Goal: Check status: Check status

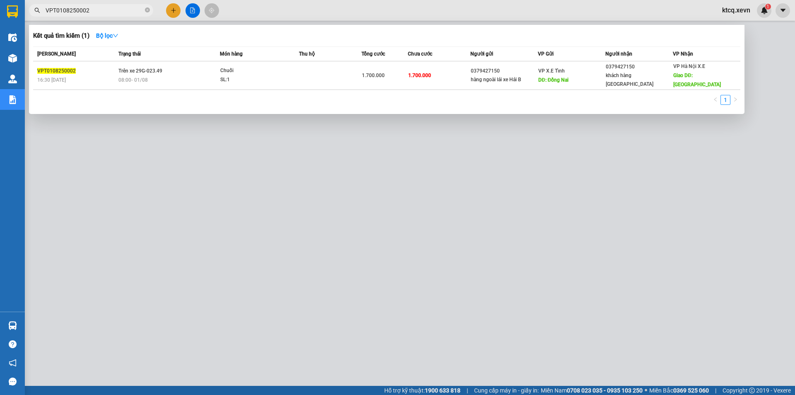
click at [108, 7] on input "VPT0108250002" at bounding box center [95, 10] width 98 height 9
click at [109, 10] on input "VPT0108250002" at bounding box center [95, 10] width 98 height 9
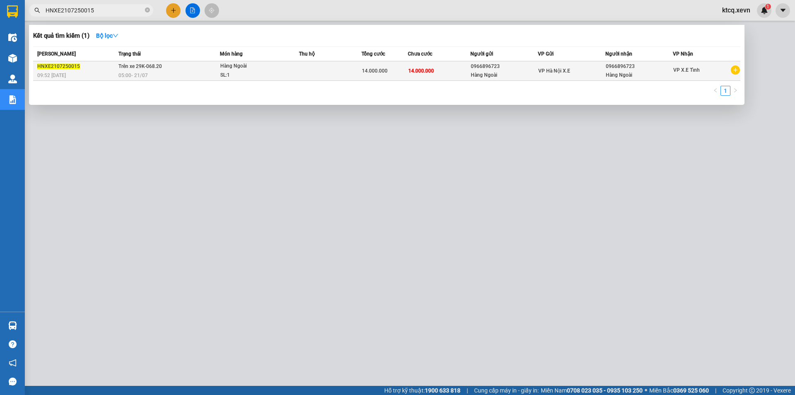
type input "HNXE2107250015"
click at [510, 71] on div "Hàng Ngoài" at bounding box center [504, 75] width 67 height 9
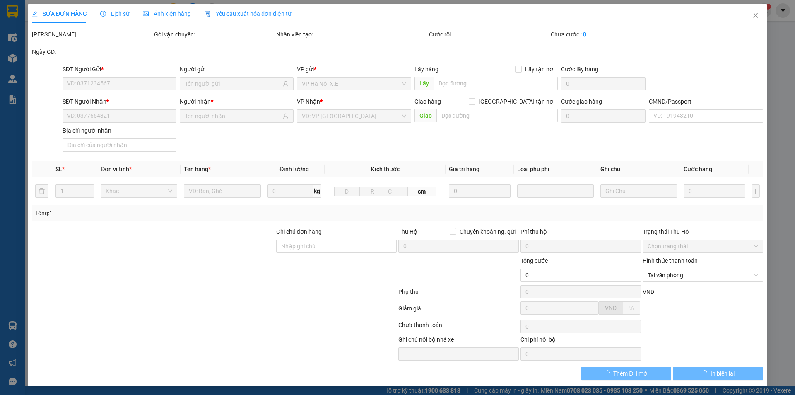
type input "0966896723"
type input "Hàng Ngoài"
type input "0966896723"
type input "Hàng Ngoài"
type input "14.000.000"
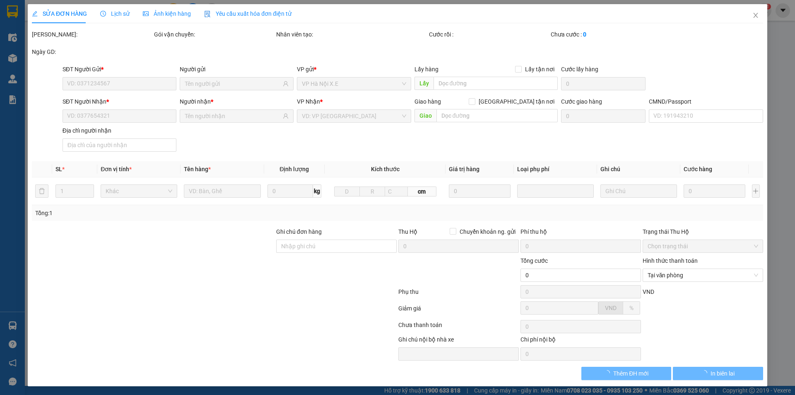
type input "14.000.000"
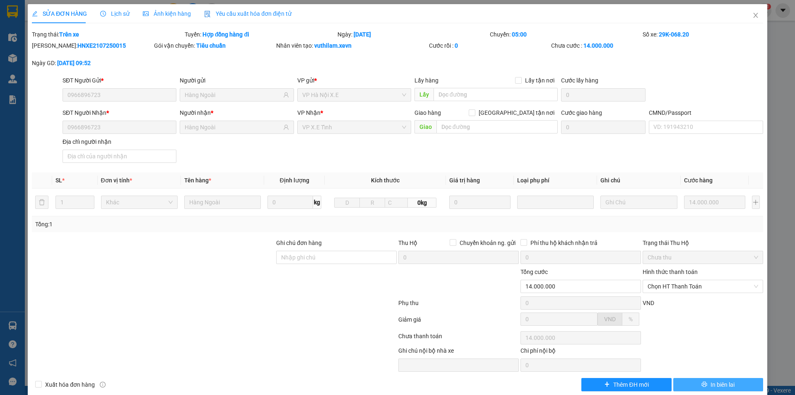
click at [711, 385] on span "In biên lai" at bounding box center [722, 384] width 24 height 9
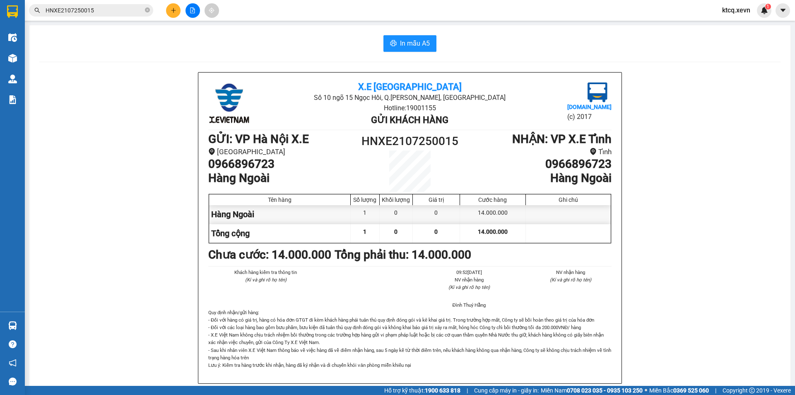
click at [106, 8] on input "HNXE2107250015" at bounding box center [95, 10] width 98 height 9
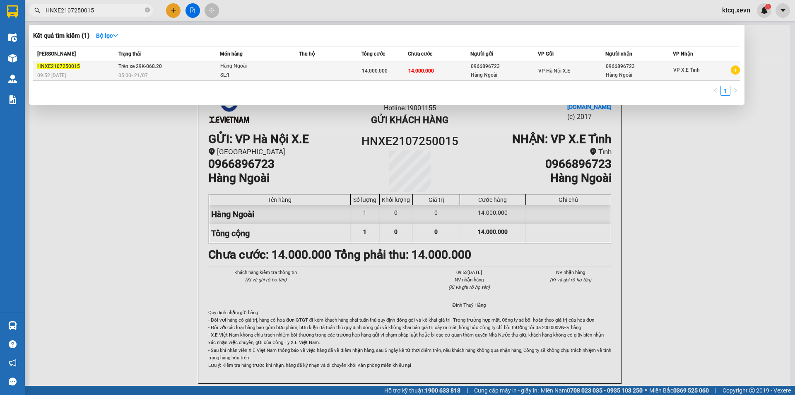
click at [202, 66] on td "Trên xe 29K-068.20 05:00 [DATE]" at bounding box center [168, 70] width 104 height 19
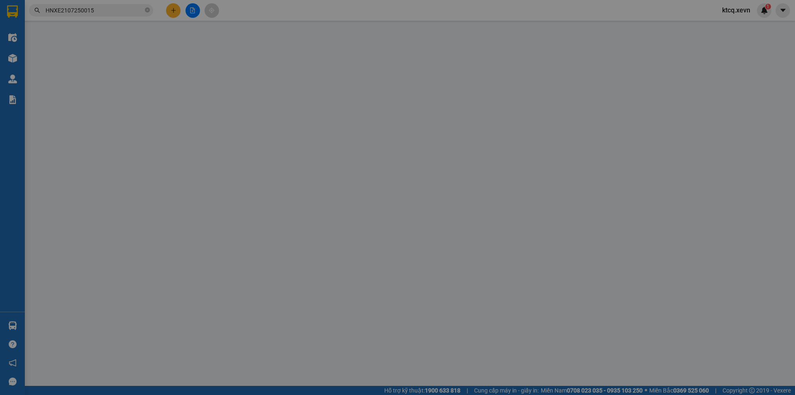
type input "0966896723"
type input "Hàng Ngoài"
type input "0966896723"
type input "Hàng Ngoài"
type input "14.000.000"
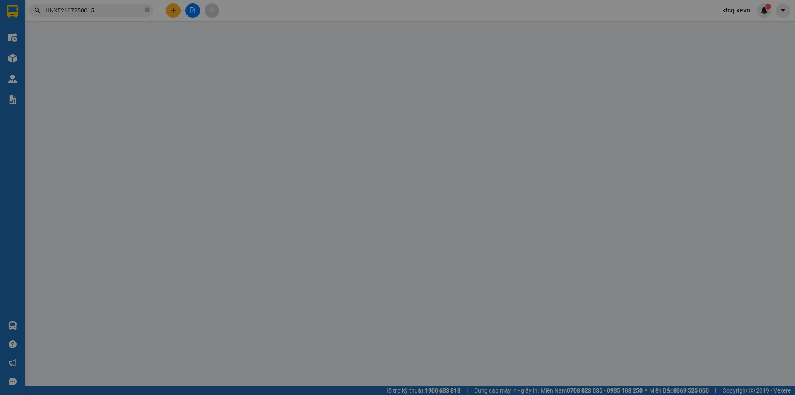
type input "14.000.000"
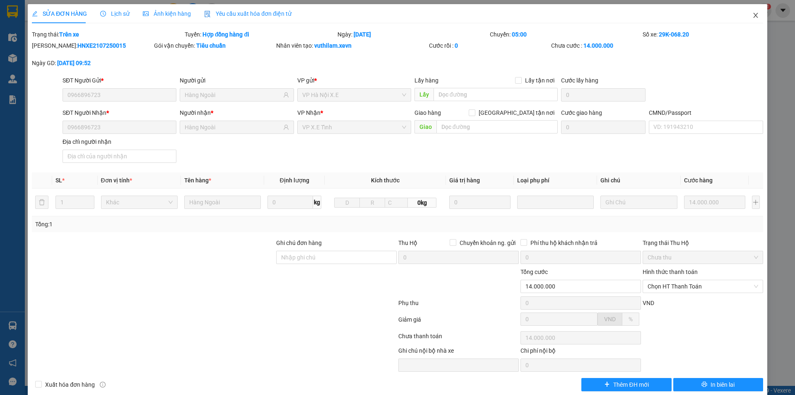
click at [752, 17] on icon "close" at bounding box center [755, 15] width 7 height 7
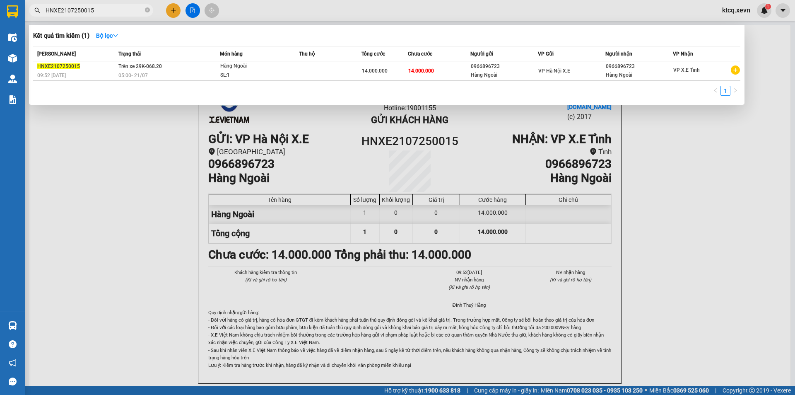
click at [102, 11] on input "HNXE2107250015" at bounding box center [95, 10] width 98 height 9
paste input "1504250001"
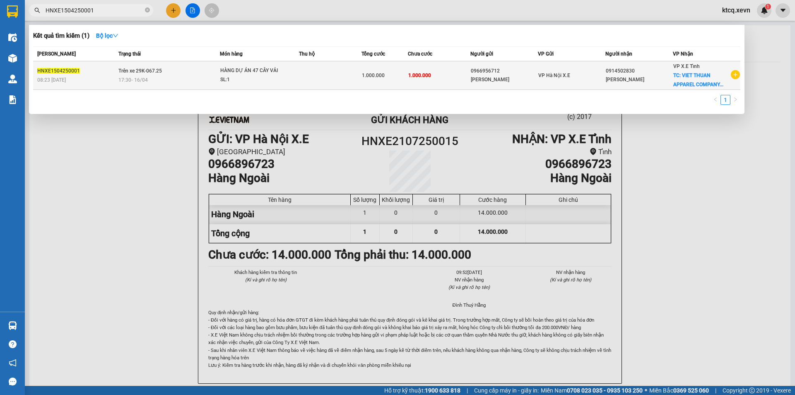
type input "HNXE1504250001"
click at [179, 76] on div "17:30 [DATE]" at bounding box center [168, 79] width 101 height 9
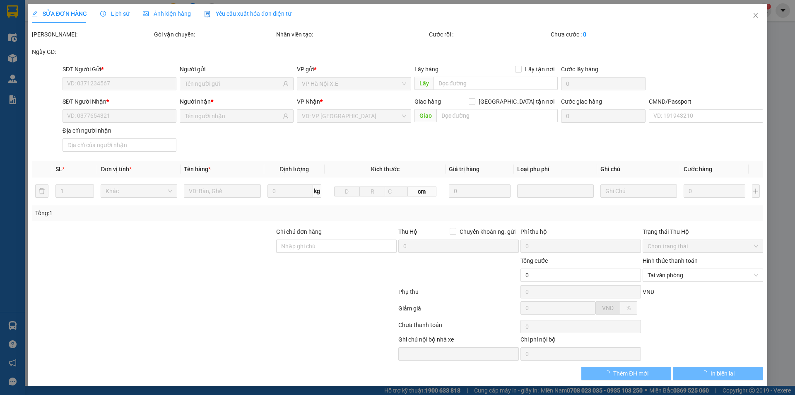
type input "0966956712"
type input "[PERSON_NAME]"
type input "0914502830"
type input "[PERSON_NAME]"
checkbox input "true"
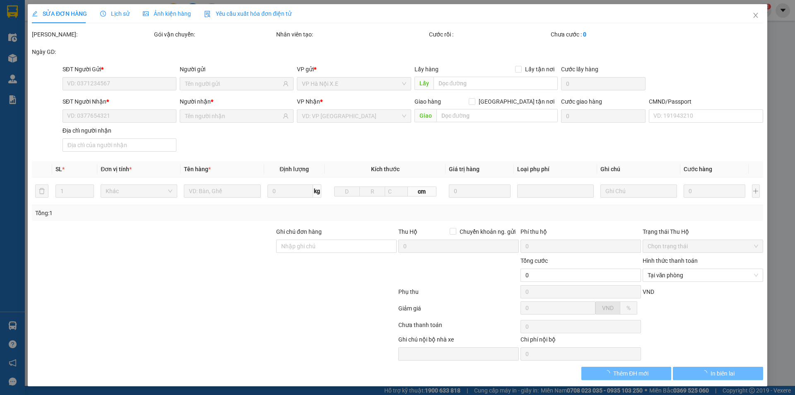
type input "VIET THUAN APPAREL COMPANY MỸ XÁ NAM ĐỊNH"
type input "1.000.000"
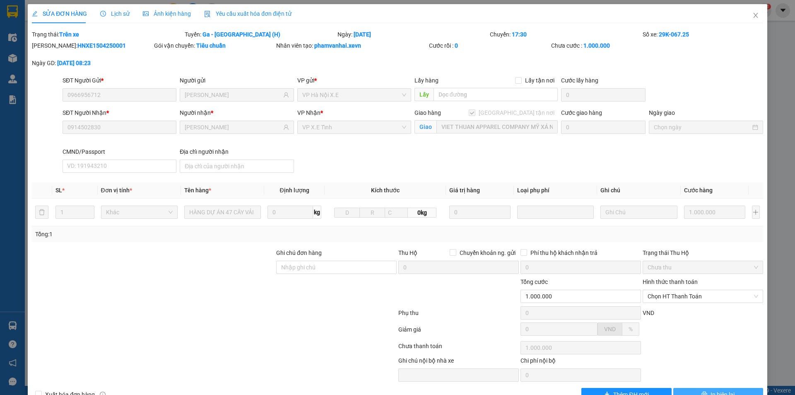
click at [726, 389] on button "In biên lai" at bounding box center [718, 394] width 90 height 13
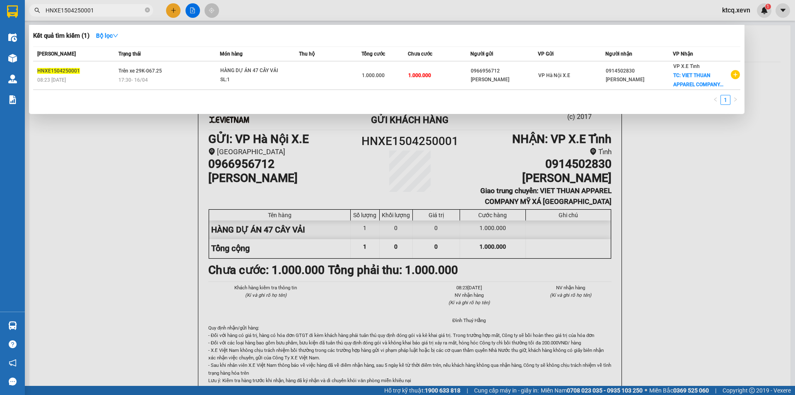
click at [103, 10] on input "HNXE1504250001" at bounding box center [95, 10] width 98 height 9
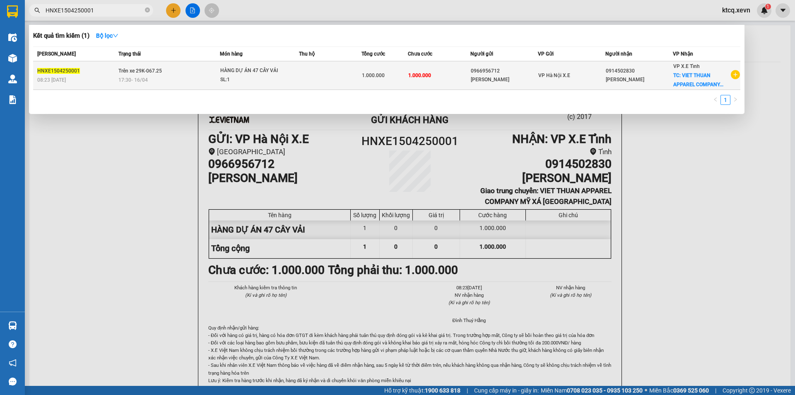
click at [314, 74] on td at bounding box center [330, 75] width 62 height 29
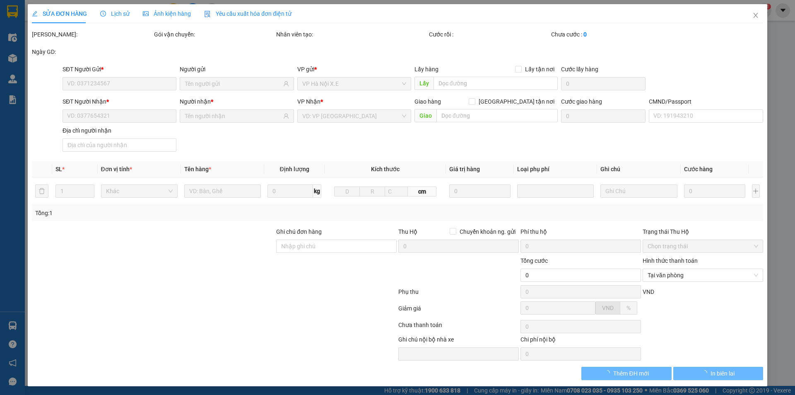
type input "0966956712"
type input "[PERSON_NAME]"
type input "0914502830"
type input "[PERSON_NAME]"
checkbox input "true"
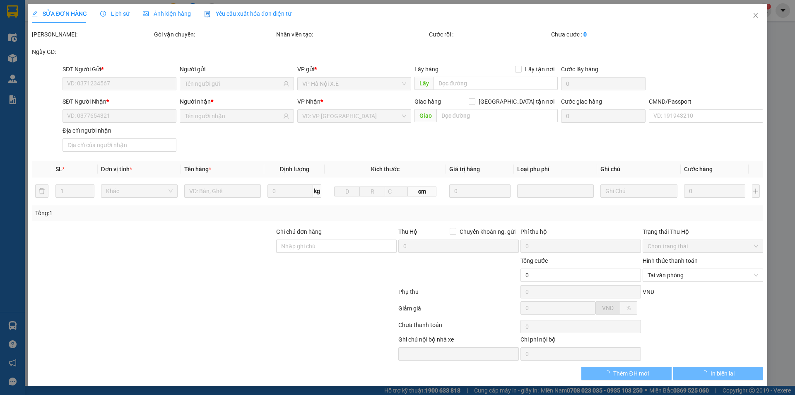
type input "VIET THUAN APPAREL COMPANY MỸ XÁ NAM ĐỊNH"
type input "1.000.000"
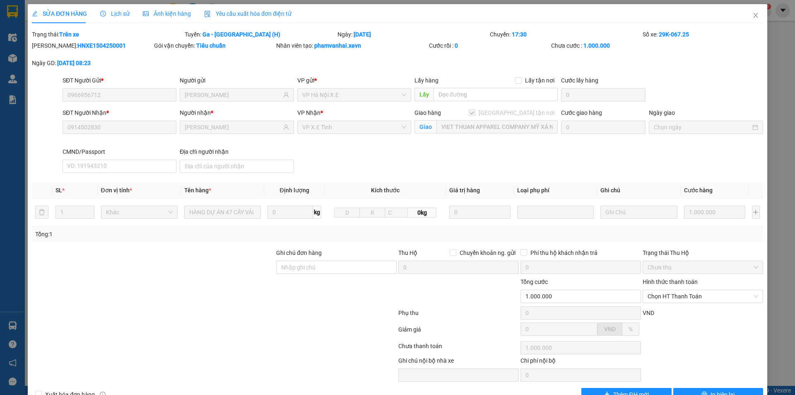
scroll to position [22, 0]
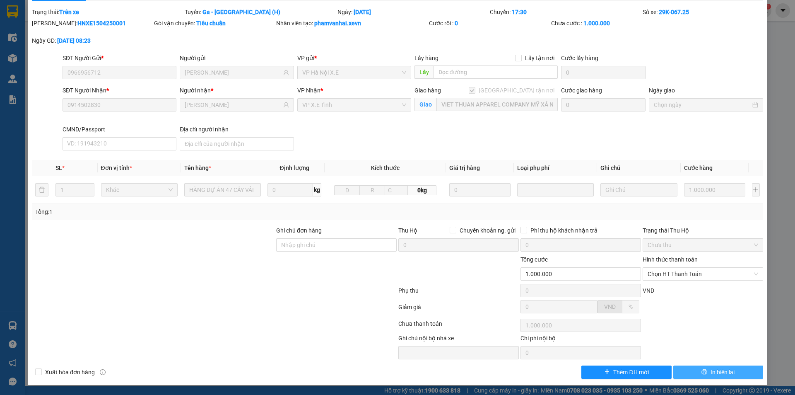
click at [712, 370] on span "In biên lai" at bounding box center [722, 371] width 24 height 9
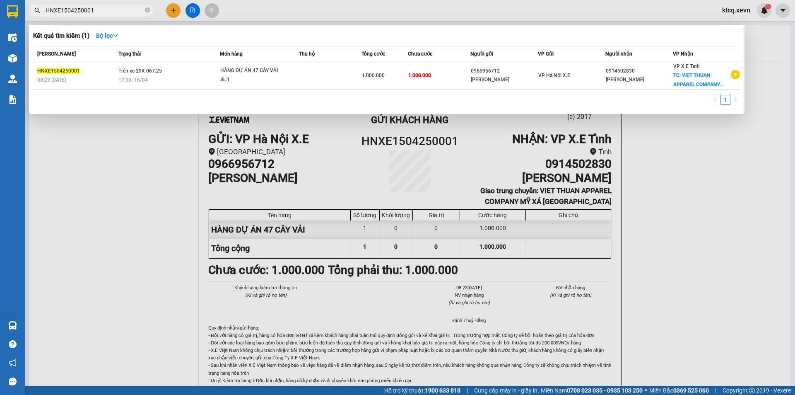
click at [110, 12] on input "HNXE1504250001" at bounding box center [95, 10] width 98 height 9
paste input "3"
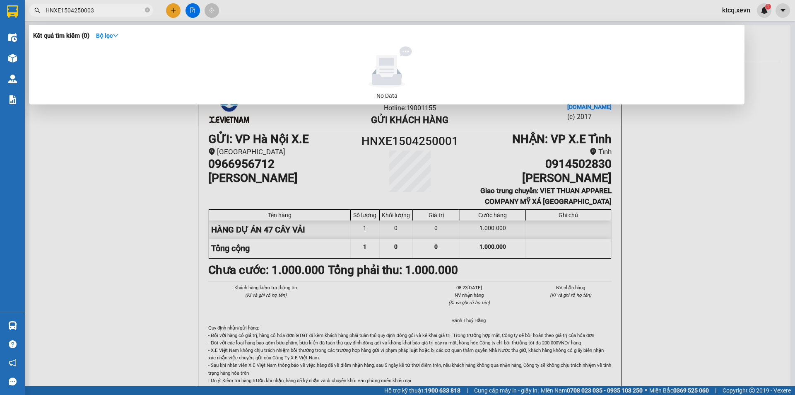
click at [111, 295] on div at bounding box center [397, 197] width 795 height 395
click at [96, 7] on input "HNXE1504250003" at bounding box center [95, 10] width 98 height 9
paste input "VPNĐ1704250154"
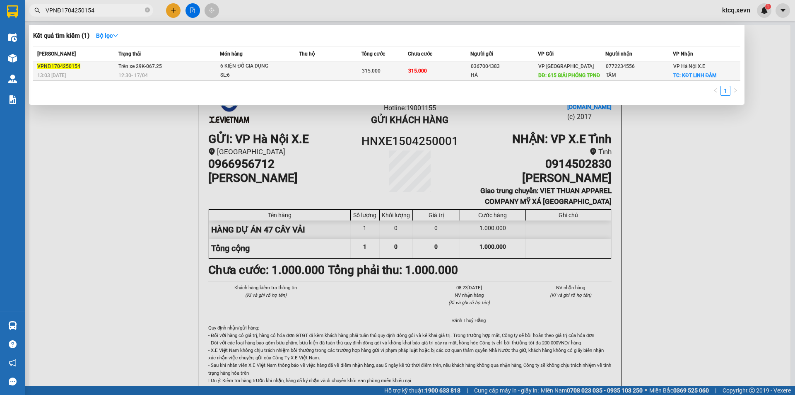
type input "VPNĐ1704250154"
click at [205, 64] on td "Trên xe 29K-067.25 12:30 [DATE]" at bounding box center [168, 70] width 104 height 19
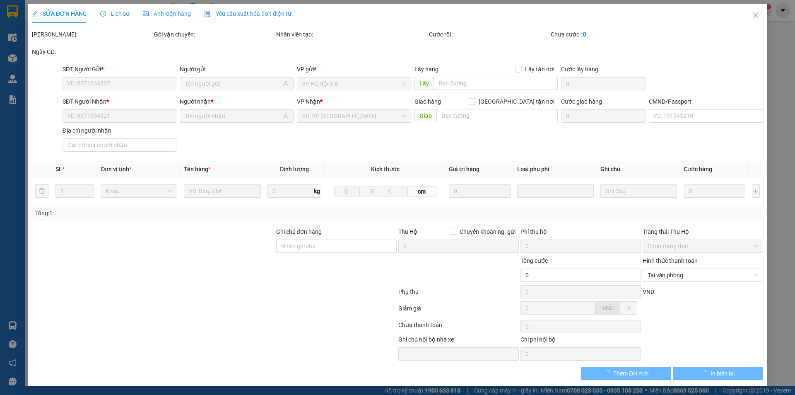
type input "0367004383"
type input "HÀ"
type input "615 GIẢI PHÓNG TPNĐ"
type input "0772234556"
type input "TÂM"
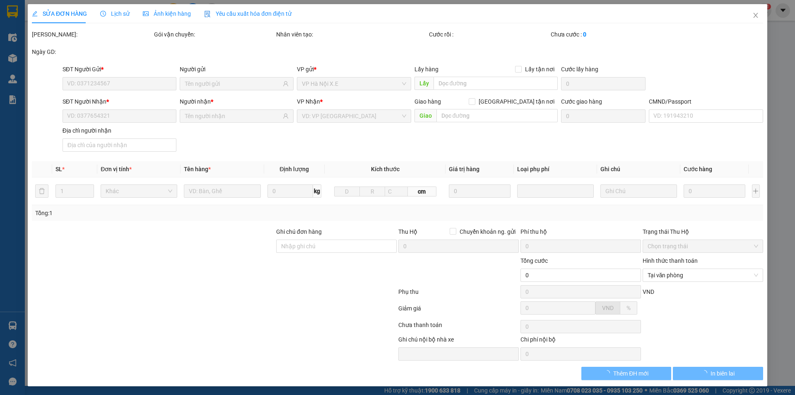
checkbox input "true"
type input "KĐT LINH ĐÀM"
type input "75.000"
type input "1"
type input "315.000"
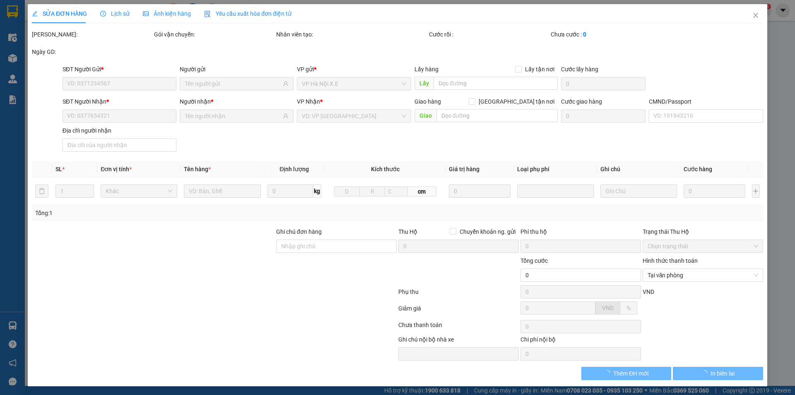
type input "315.000"
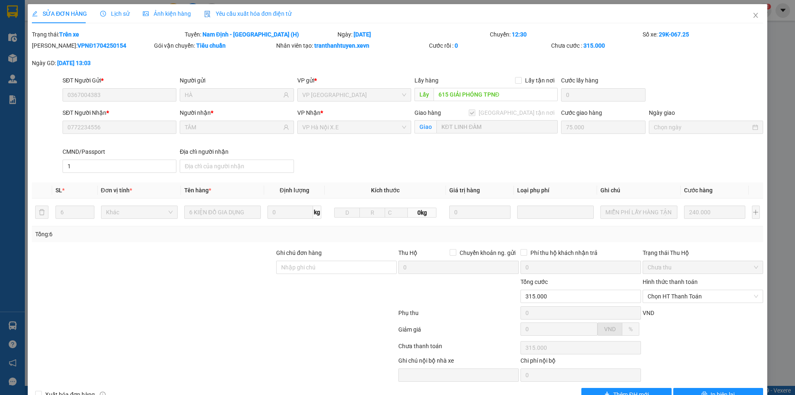
click at [121, 16] on span "Lịch sử" at bounding box center [114, 13] width 29 height 7
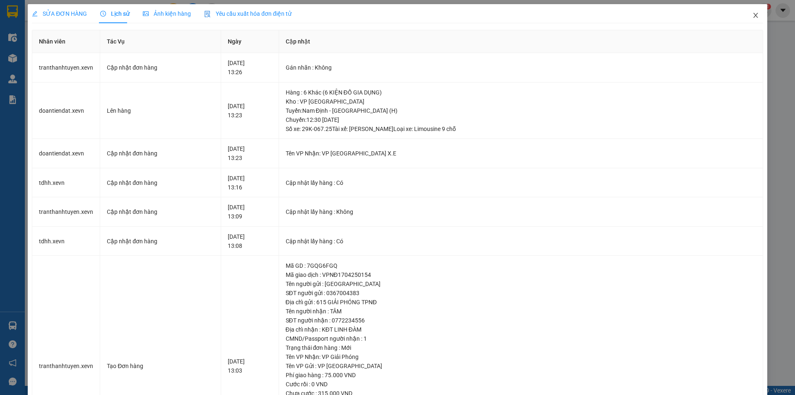
click at [752, 15] on icon "close" at bounding box center [755, 15] width 7 height 7
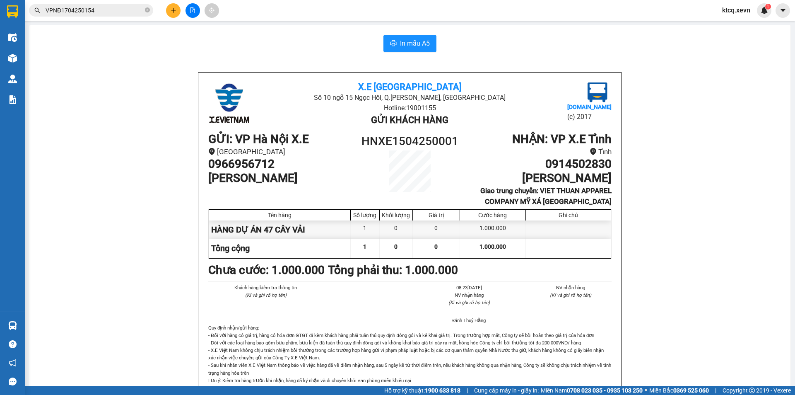
click at [113, 11] on input "VPNĐ1704250154" at bounding box center [95, 10] width 98 height 9
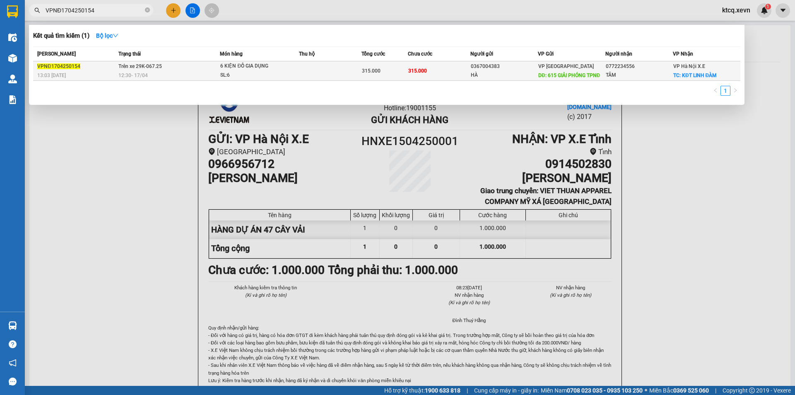
click at [168, 66] on td "Trên xe 29K-067.25 12:30 [DATE]" at bounding box center [168, 70] width 104 height 19
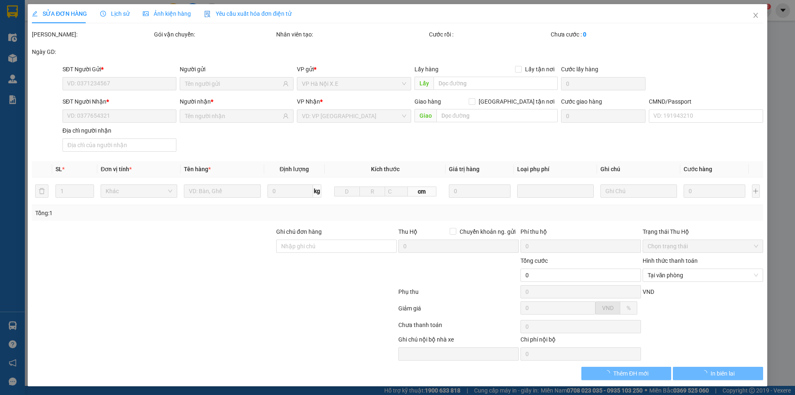
type input "0367004383"
type input "HÀ"
type input "615 GIẢI PHÓNG TPNĐ"
type input "0772234556"
type input "TÂM"
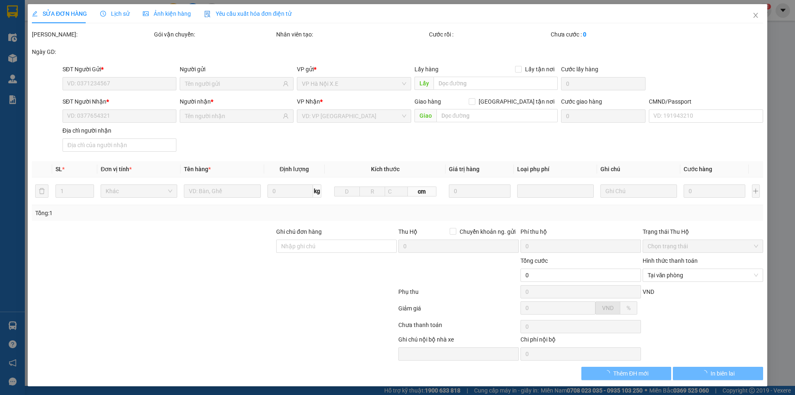
checkbox input "true"
type input "KĐT LINH ĐÀM"
type input "75.000"
type input "1"
type input "315.000"
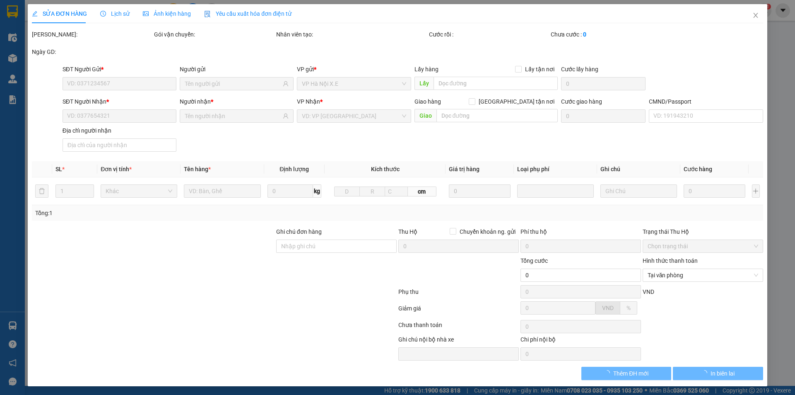
type input "315.000"
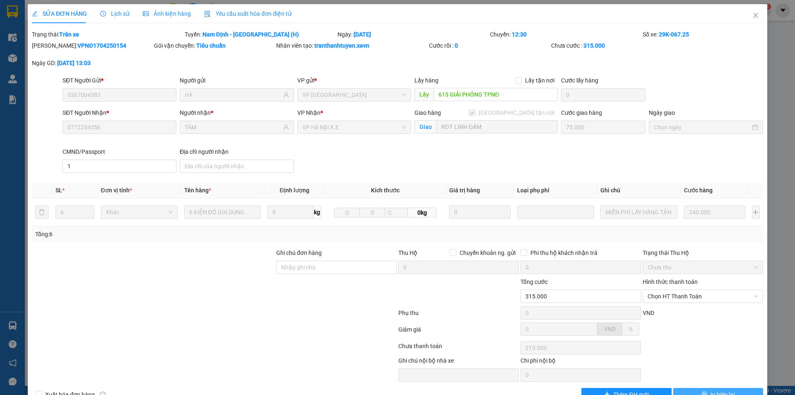
click at [715, 388] on button "In biên lai" at bounding box center [718, 394] width 90 height 13
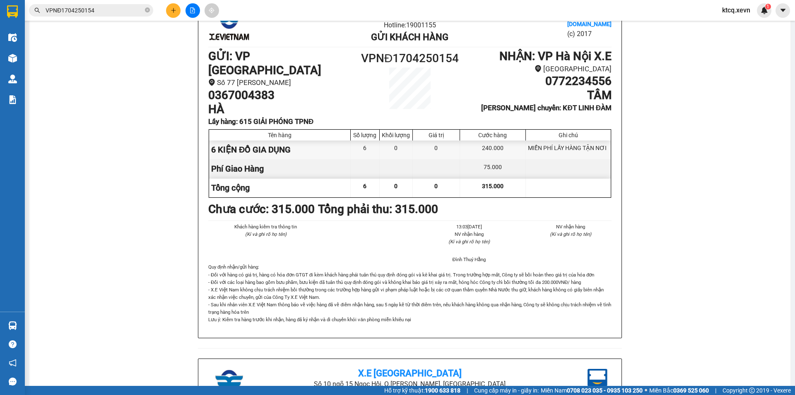
scroll to position [41, 0]
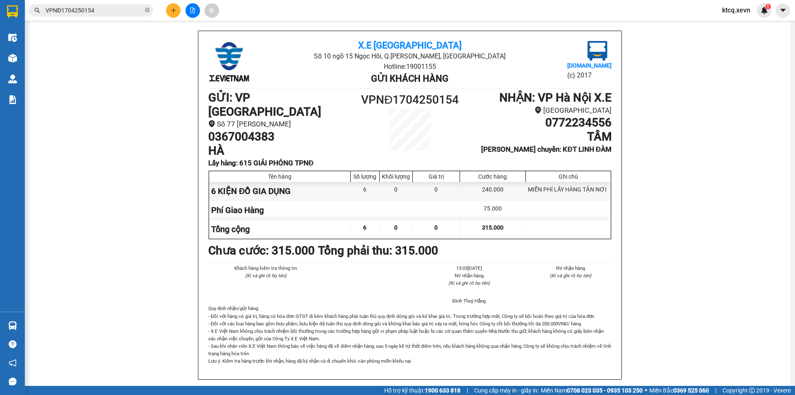
click at [128, 9] on input "VPNĐ1704250154" at bounding box center [95, 10] width 98 height 9
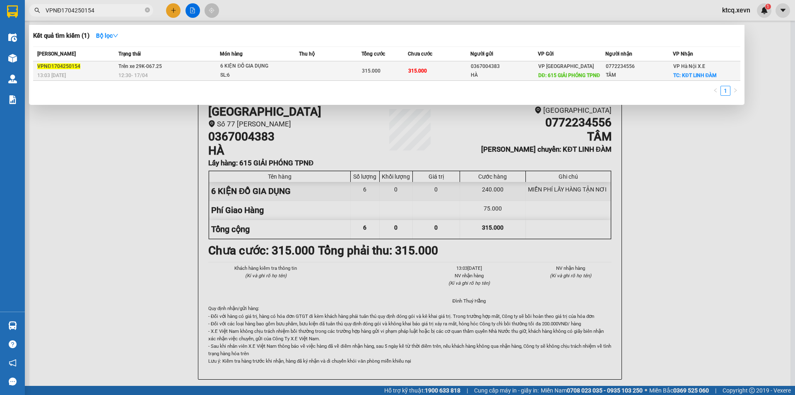
click at [239, 69] on div "6 KIỆN ĐỒ GIA DỤNG" at bounding box center [251, 66] width 62 height 9
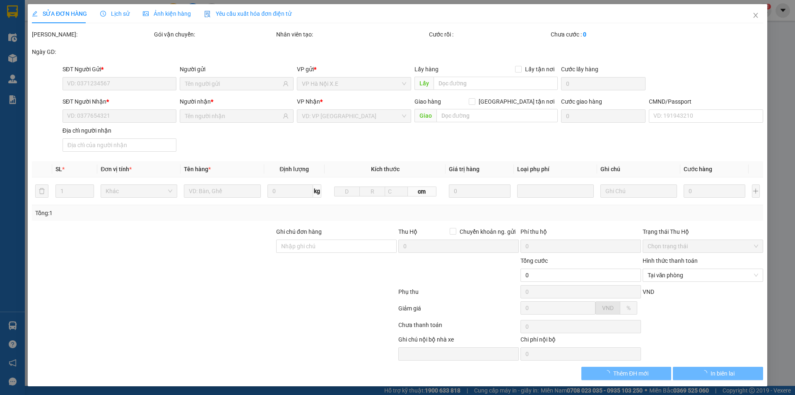
type input "0367004383"
type input "HÀ"
type input "615 GIẢI PHÓNG TPNĐ"
type input "0772234556"
type input "TÂM"
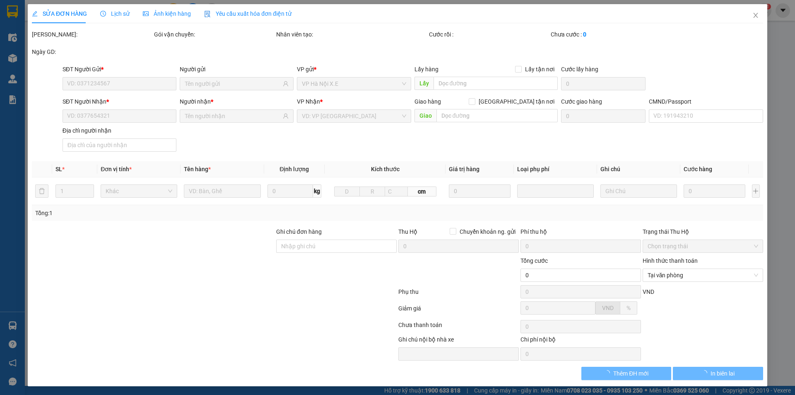
checkbox input "true"
type input "KĐT LINH ĐÀM"
type input "75.000"
type input "1"
type input "315.000"
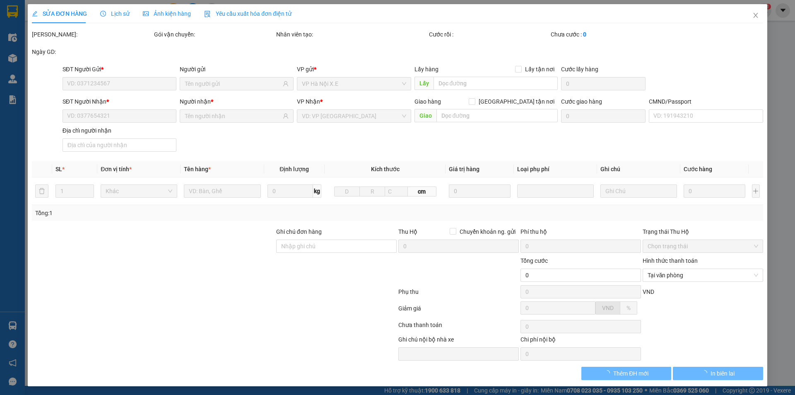
type input "315.000"
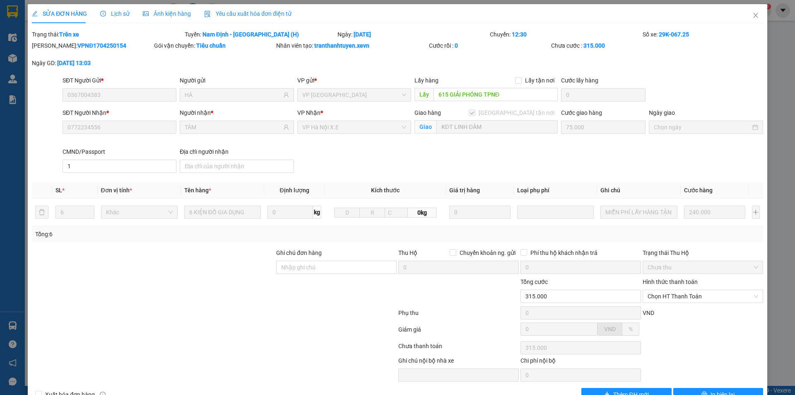
click at [120, 14] on span "Lịch sử" at bounding box center [114, 13] width 29 height 7
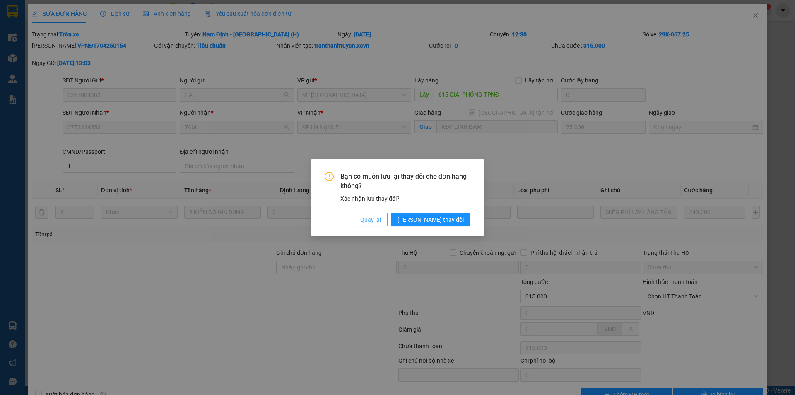
click at [381, 217] on span "Quay lại" at bounding box center [370, 219] width 21 height 9
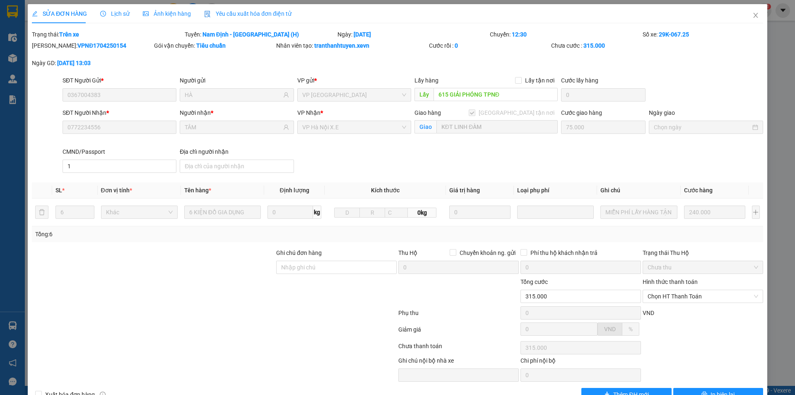
click at [109, 12] on span "Lịch sử" at bounding box center [114, 13] width 29 height 7
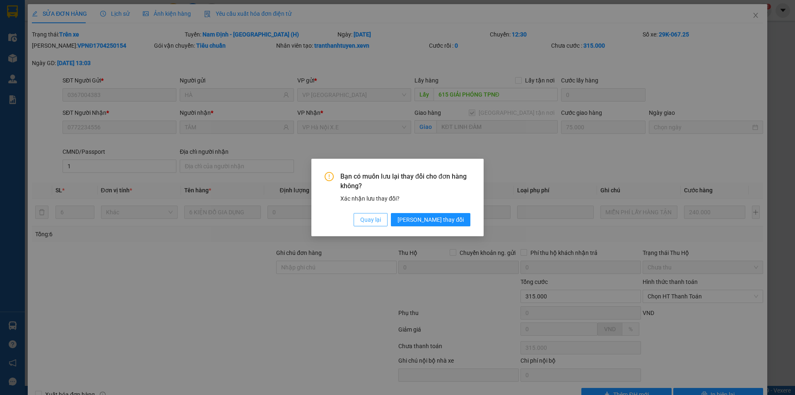
click at [381, 219] on span "Quay lại" at bounding box center [370, 219] width 21 height 9
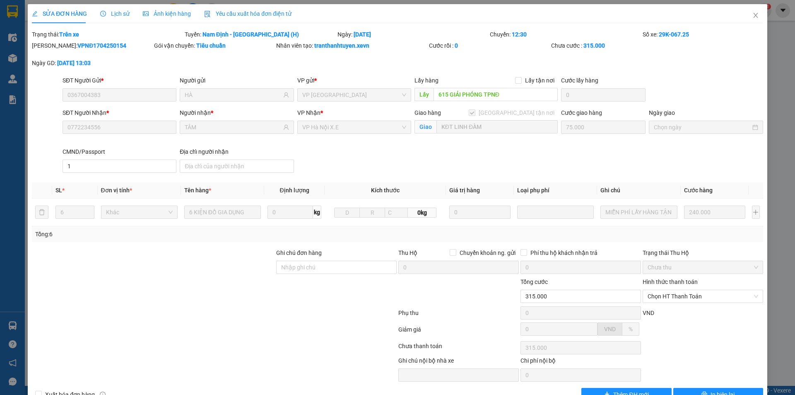
click at [771, 223] on div "SỬA ĐƠN HÀNG Lịch sử Ảnh kiện hàng Yêu cầu xuất hóa đơn điện tử Total Paid Fee …" at bounding box center [397, 197] width 795 height 395
click at [752, 13] on icon "close" at bounding box center [755, 15] width 7 height 7
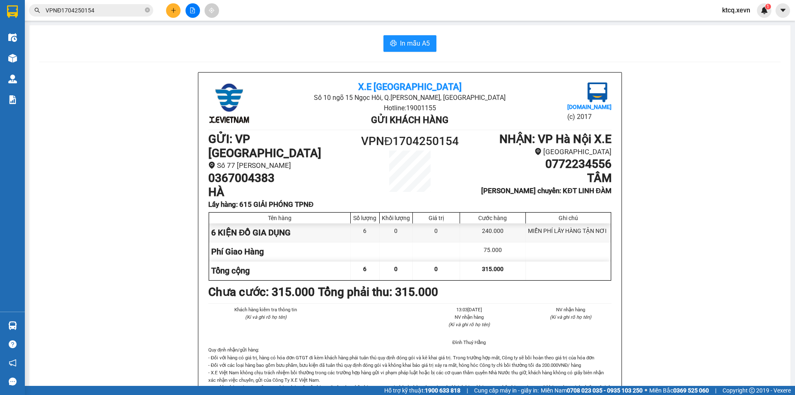
click at [118, 10] on input "VPNĐ1704250154" at bounding box center [95, 10] width 98 height 9
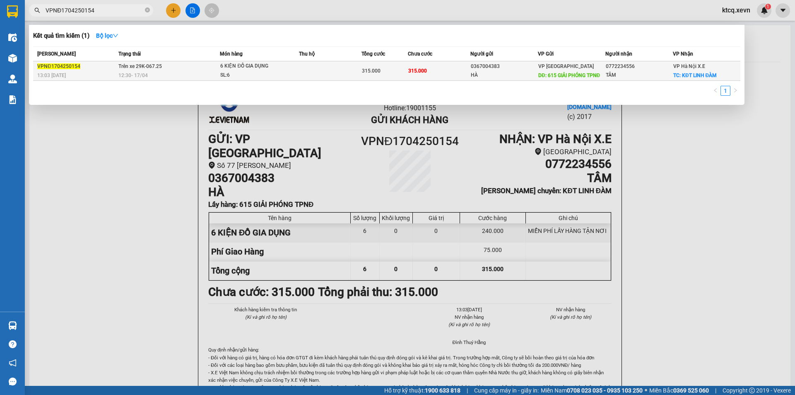
click at [140, 76] on span "12:30 [DATE]" at bounding box center [132, 75] width 29 height 6
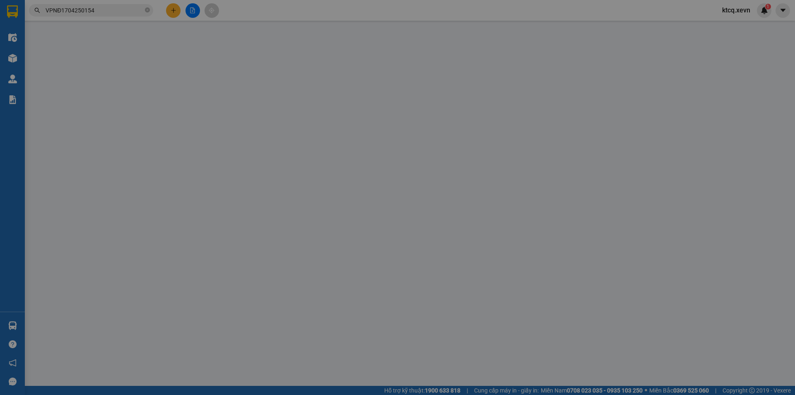
type input "0367004383"
type input "HÀ"
type input "615 GIẢI PHÓNG TPNĐ"
type input "0772234556"
type input "TÂM"
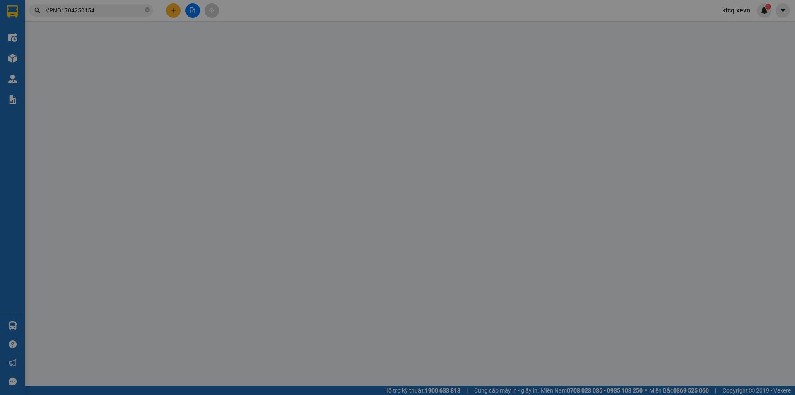
checkbox input "true"
type input "KĐT LINH ĐÀM"
type input "75.000"
type input "1"
type input "315.000"
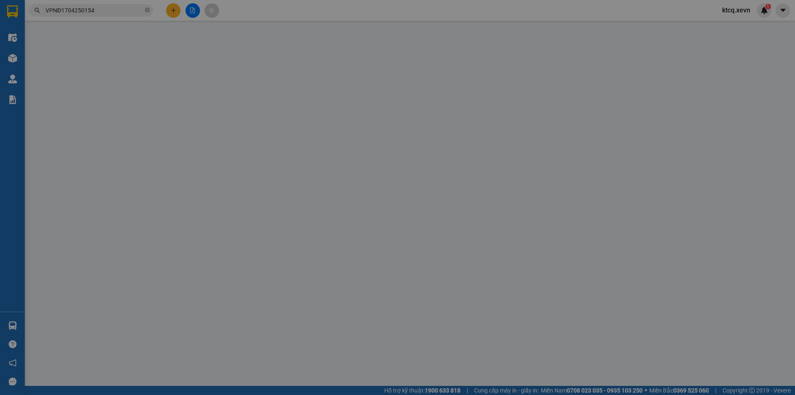
type input "315.000"
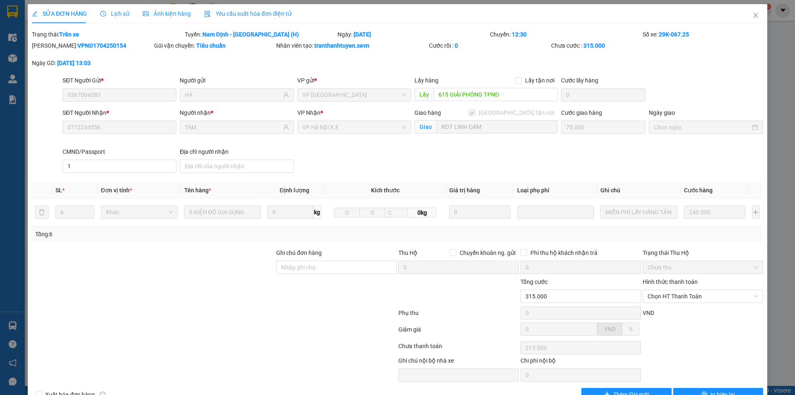
click at [118, 11] on span "Lịch sử" at bounding box center [114, 13] width 29 height 7
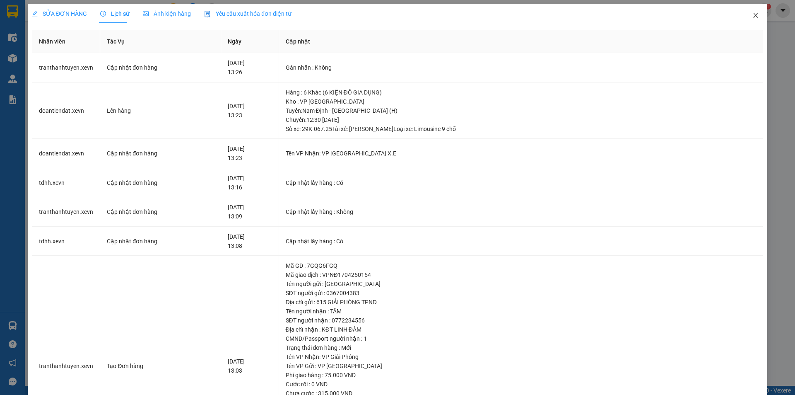
click at [752, 18] on icon "close" at bounding box center [755, 15] width 7 height 7
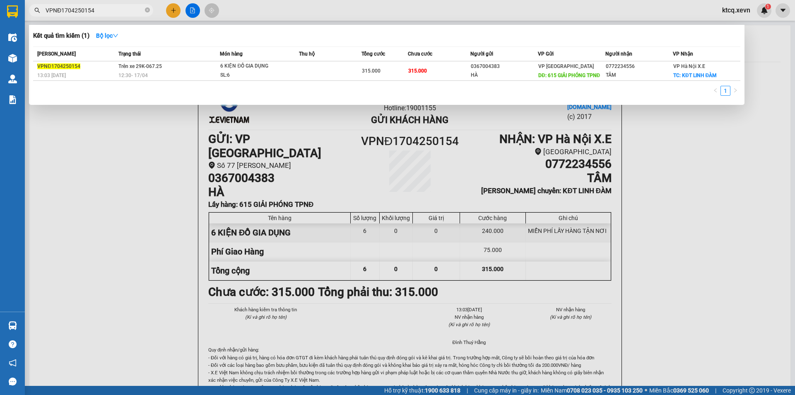
click at [105, 12] on input "VPNĐ1704250154" at bounding box center [95, 10] width 98 height 9
paste input "HNXE1504250001"
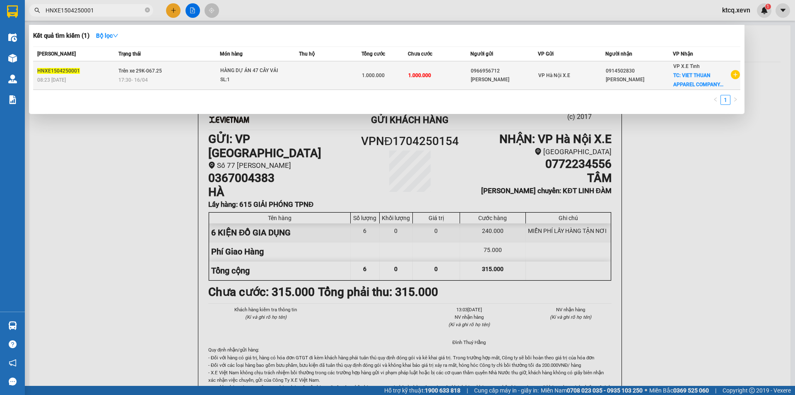
type input "HNXE1504250001"
click at [162, 73] on td "Trên xe 29K-067.25 17:30 [DATE]" at bounding box center [168, 75] width 104 height 29
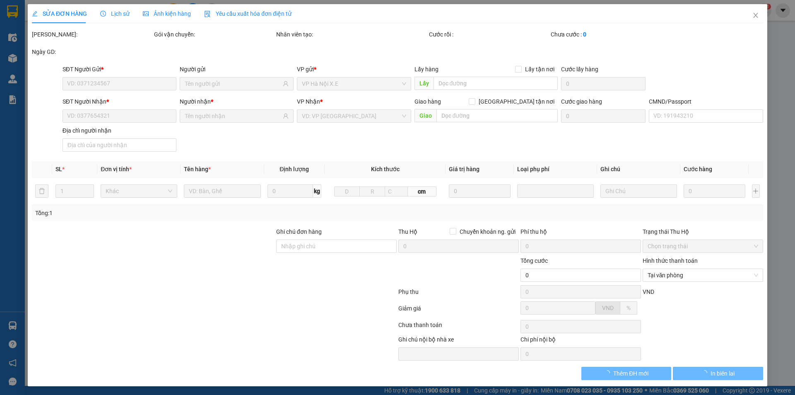
type input "0966956712"
type input "[PERSON_NAME]"
type input "0914502830"
type input "[PERSON_NAME]"
checkbox input "true"
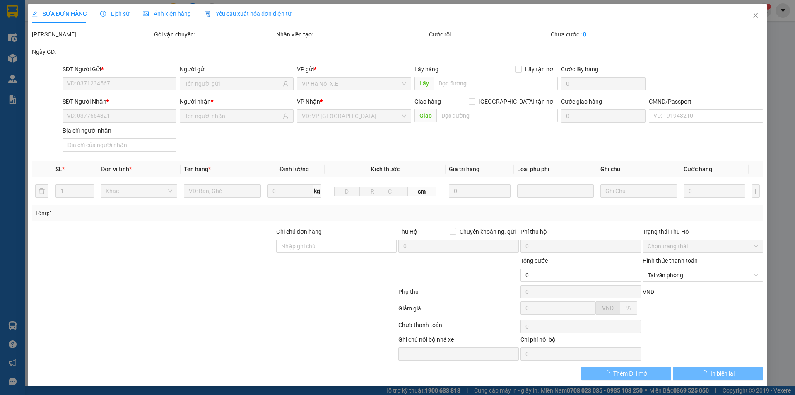
type input "VIET THUAN APPAREL COMPANY MỸ XÁ NAM ĐỊNH"
type input "1.000.000"
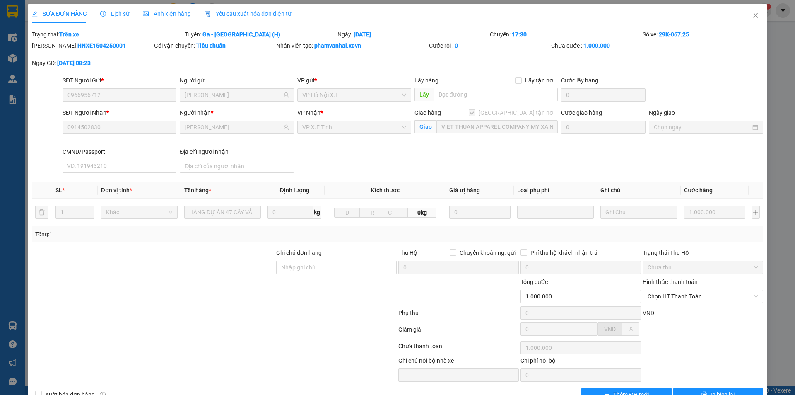
click at [118, 14] on span "Lịch sử" at bounding box center [114, 13] width 29 height 7
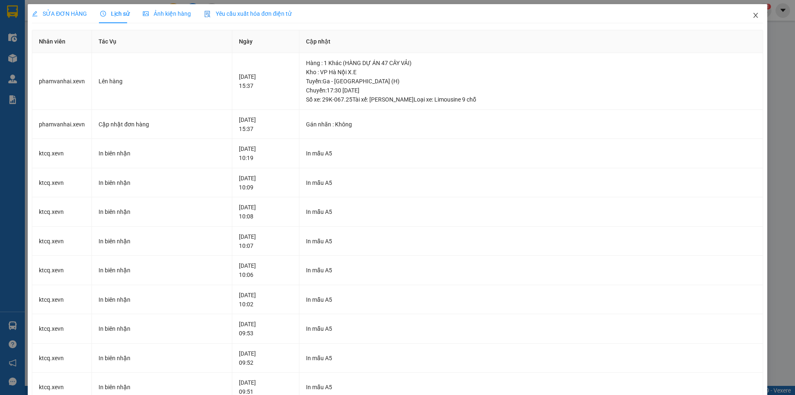
click at [752, 15] on icon "close" at bounding box center [755, 15] width 7 height 7
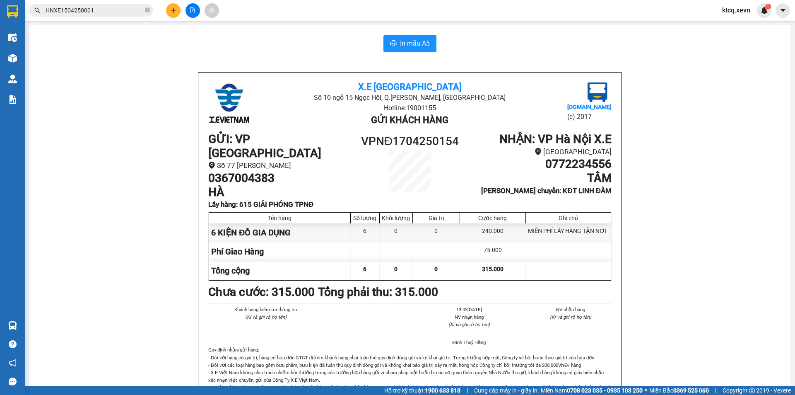
click at [121, 9] on input "HNXE1504250001" at bounding box center [95, 10] width 98 height 9
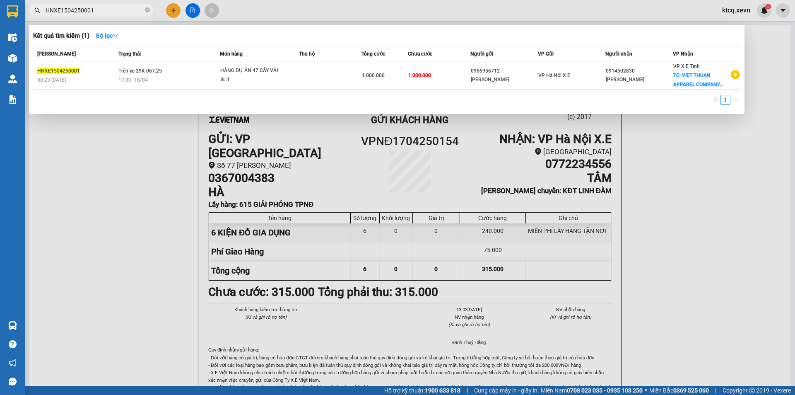
click at [121, 9] on input "HNXE1504250001" at bounding box center [95, 10] width 98 height 9
paste input "2904250005"
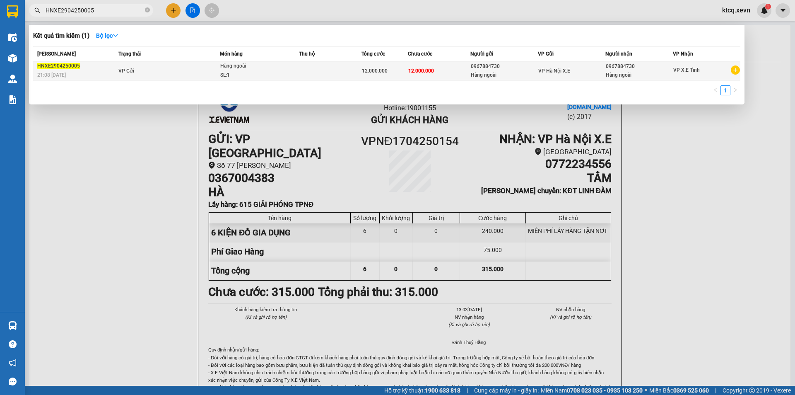
type input "HNXE2904250005"
click at [286, 67] on span "Hàng ngoài SL: 1" at bounding box center [259, 71] width 78 height 18
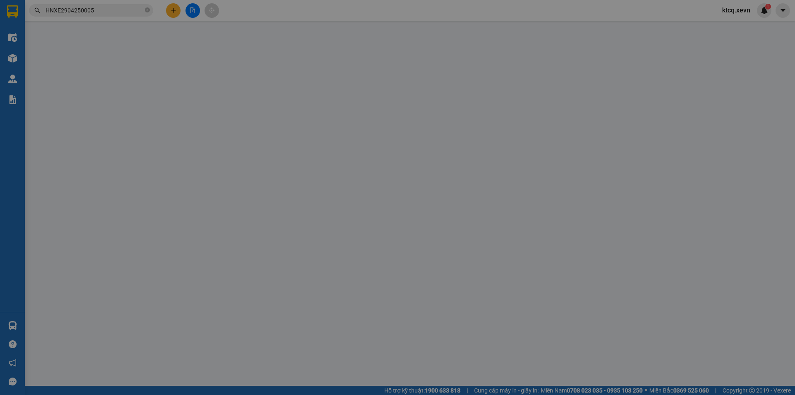
type input "0967884730"
type input "Hàng ngoài"
type input "0967884730"
type input "Hàng ngoài"
type input "12.000.000"
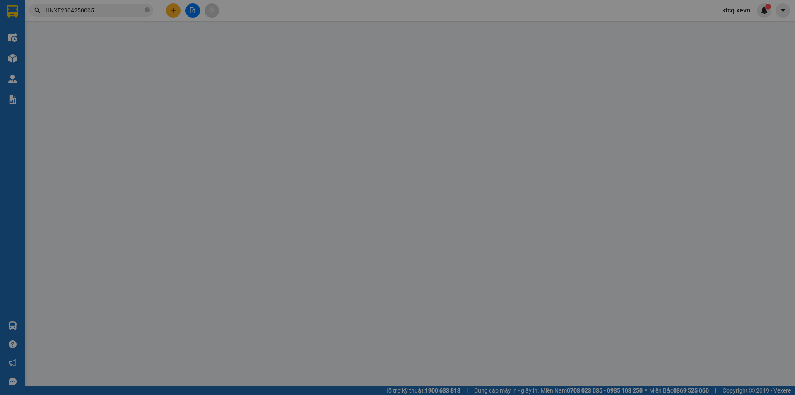
type input "12.000.000"
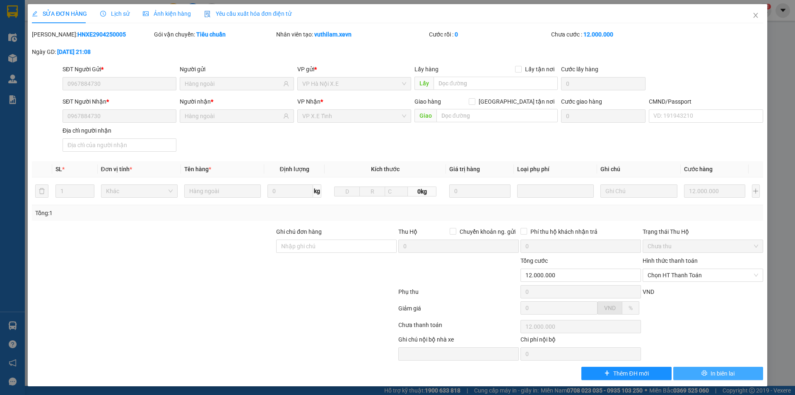
click at [719, 370] on span "In biên lai" at bounding box center [722, 372] width 24 height 9
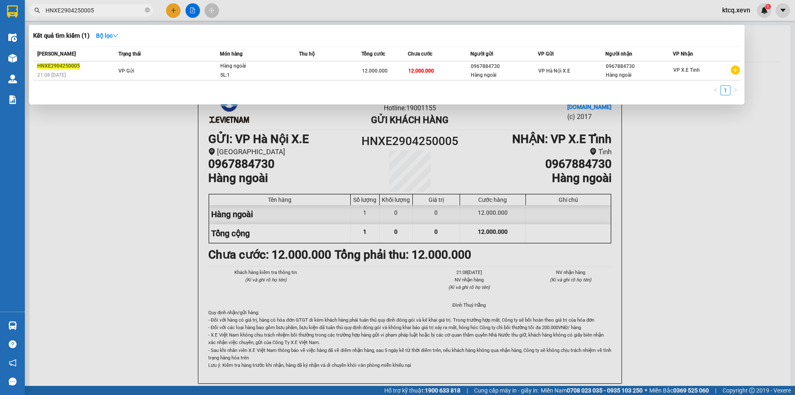
click at [121, 10] on input "HNXE2904250005" at bounding box center [95, 10] width 98 height 9
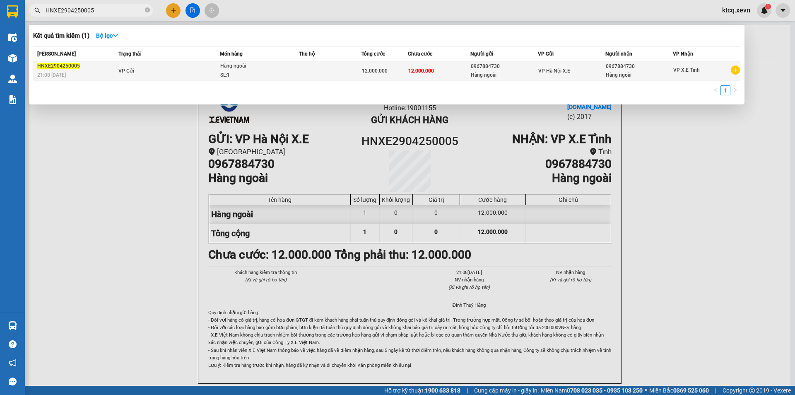
click at [153, 69] on td "VP Gửi" at bounding box center [168, 70] width 104 height 19
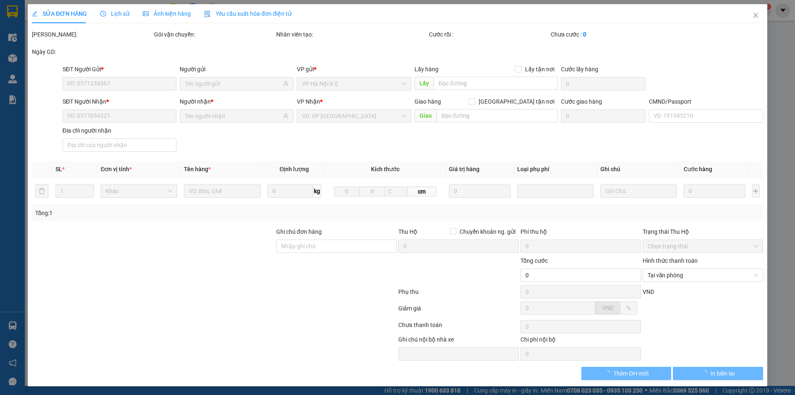
type input "0967884730"
type input "Hàng ngoài"
type input "0967884730"
type input "Hàng ngoài"
type input "12.000.000"
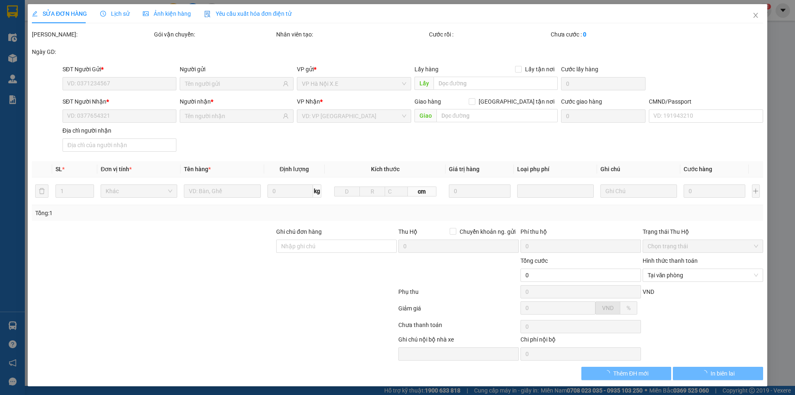
type input "12.000.000"
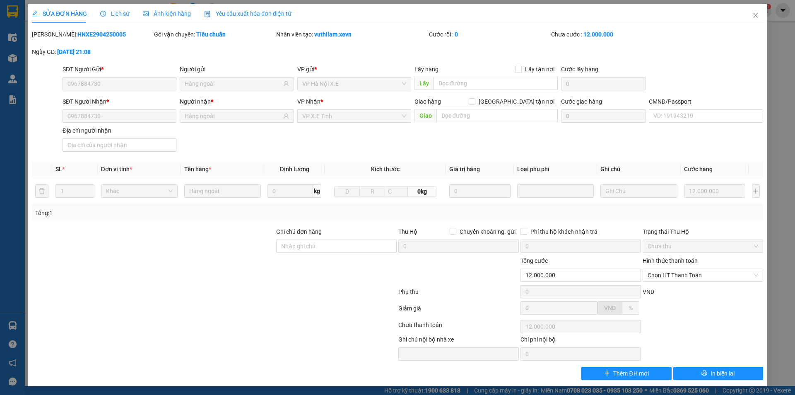
click at [116, 12] on span "Lịch sử" at bounding box center [114, 13] width 29 height 7
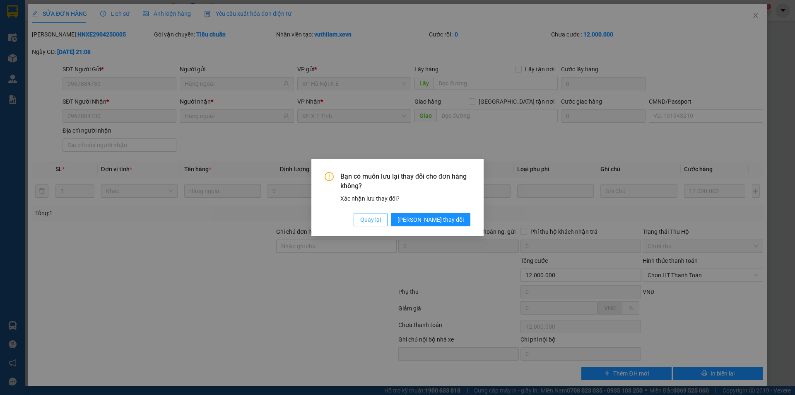
click at [381, 221] on span "Quay lại" at bounding box center [370, 219] width 21 height 9
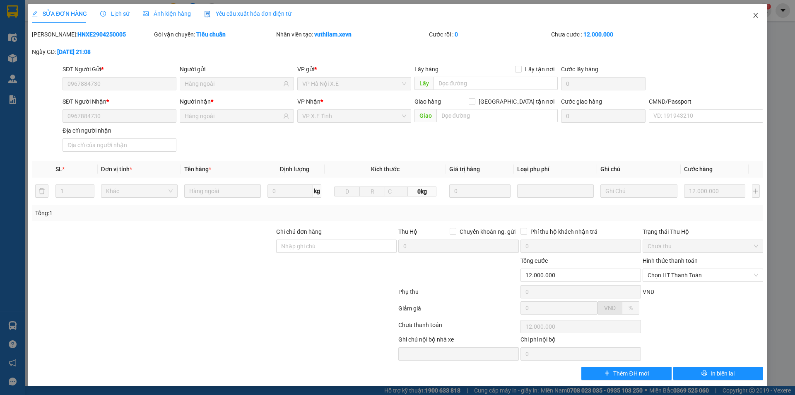
drag, startPoint x: 751, startPoint y: 13, endPoint x: 612, endPoint y: 17, distance: 139.6
click at [752, 13] on icon "close" at bounding box center [755, 15] width 7 height 7
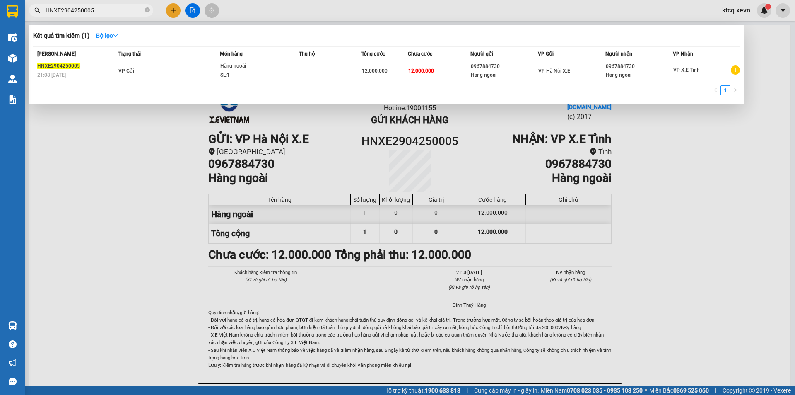
drag, startPoint x: 106, startPoint y: 10, endPoint x: 24, endPoint y: 7, distance: 82.5
click at [24, 7] on section "Kết quả tìm kiếm ( 1 ) Bộ lọc Mã ĐH Trạng thái Món hàng Thu hộ Tổng cước Chưa c…" at bounding box center [397, 197] width 795 height 395
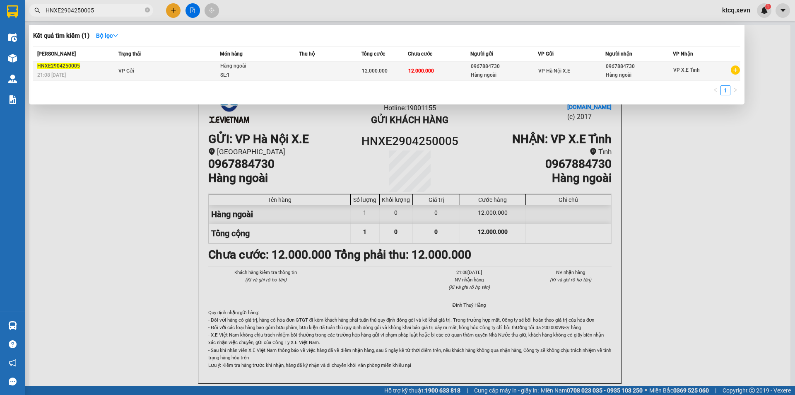
click at [152, 71] on td "VP Gửi" at bounding box center [168, 70] width 104 height 19
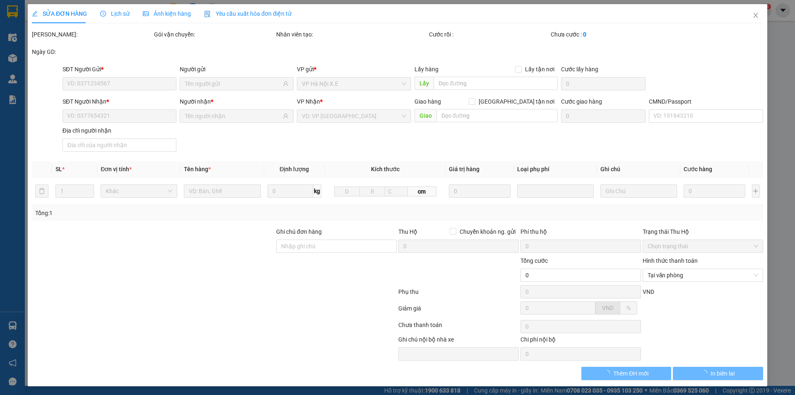
type input "0967884730"
type input "Hàng ngoài"
type input "0967884730"
type input "Hàng ngoài"
type input "12.000.000"
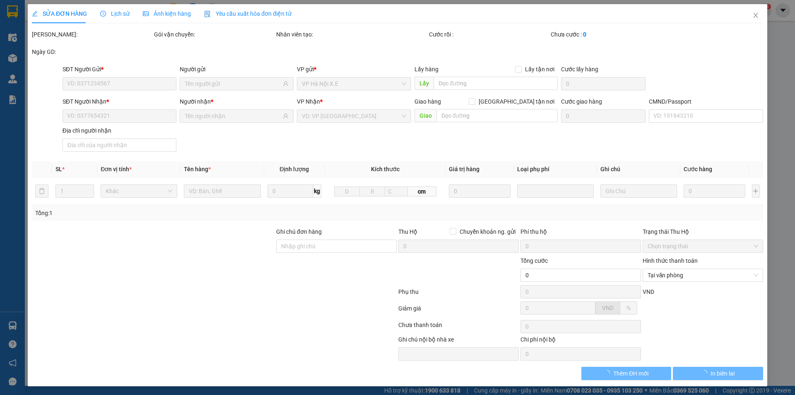
type input "12.000.000"
click at [106, 12] on span "Lịch sử" at bounding box center [114, 13] width 29 height 7
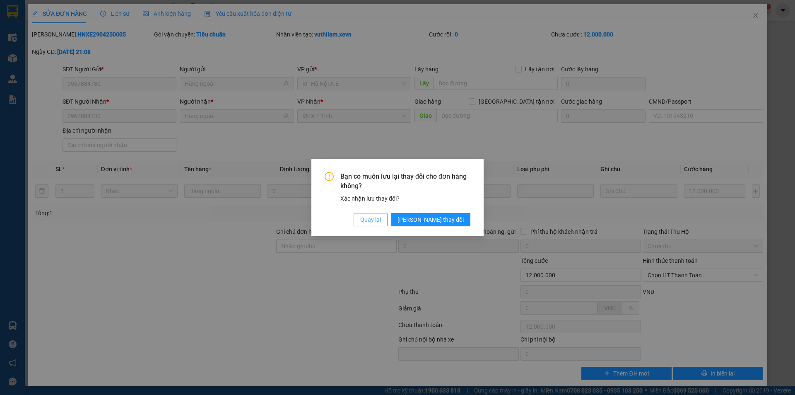
drag, startPoint x: 409, startPoint y: 221, endPoint x: 401, endPoint y: 222, distance: 7.9
click at [381, 222] on span "Quay lại" at bounding box center [370, 219] width 21 height 9
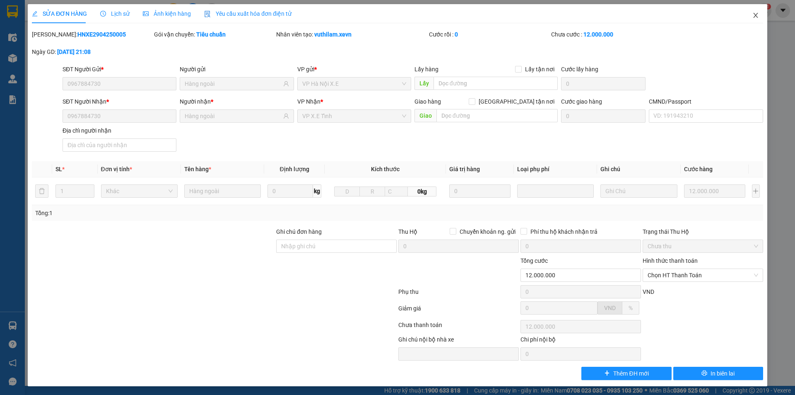
click at [753, 14] on icon "close" at bounding box center [755, 15] width 5 height 5
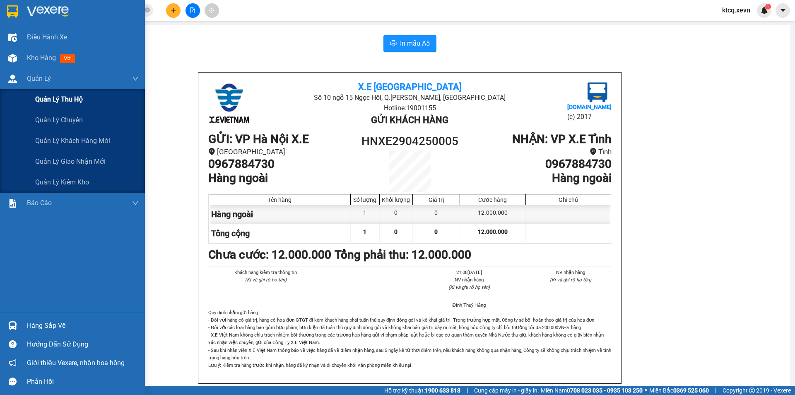
click at [46, 99] on span "Quản lý thu hộ" at bounding box center [59, 99] width 48 height 10
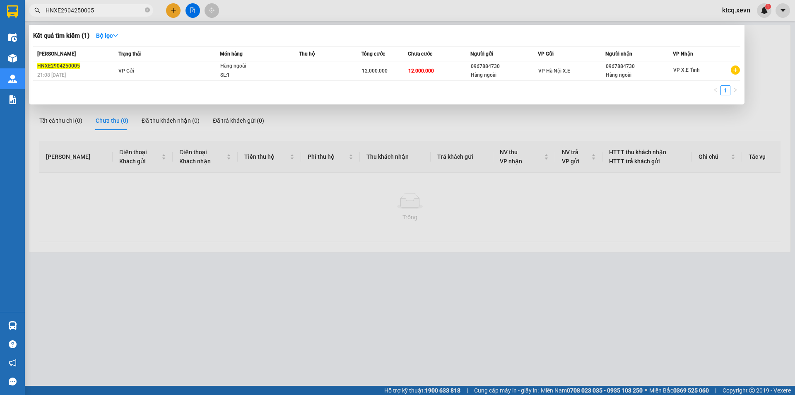
click at [86, 11] on input "HNXE2904250005" at bounding box center [95, 10] width 98 height 9
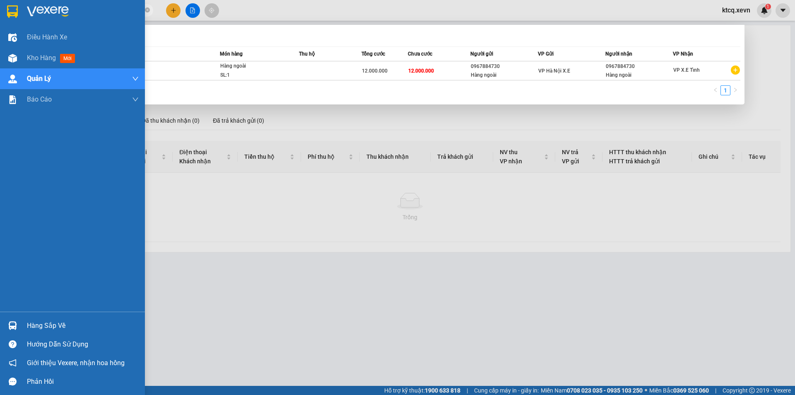
drag, startPoint x: 105, startPoint y: 9, endPoint x: 18, endPoint y: 7, distance: 87.0
click at [18, 7] on section "Kết quả tìm kiếm ( 1 ) Bộ lọc Mã ĐH Trạng thái Món hàng Thu hộ Tổng cước Chưa c…" at bounding box center [397, 197] width 795 height 395
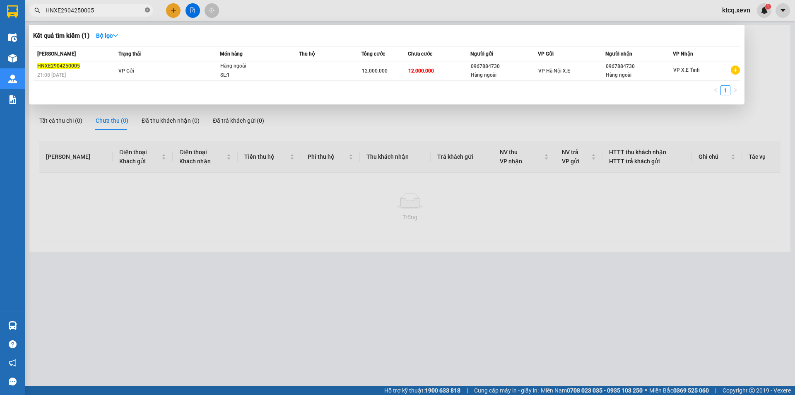
click at [148, 9] on icon "close-circle" at bounding box center [147, 9] width 5 height 5
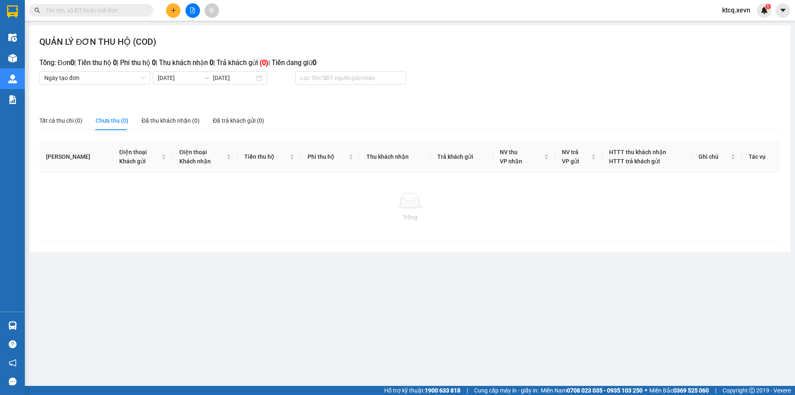
click at [109, 9] on input "text" at bounding box center [95, 10] width 98 height 9
paste input "HNXE2904250005"
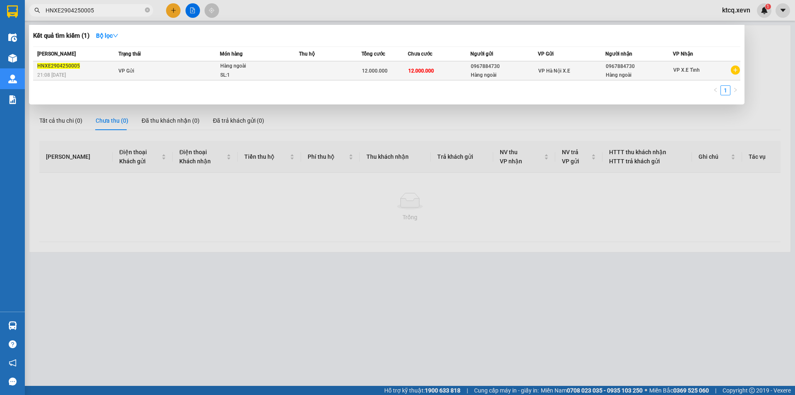
type input "HNXE2904250005"
click at [153, 72] on td "VP Gửi" at bounding box center [168, 70] width 104 height 19
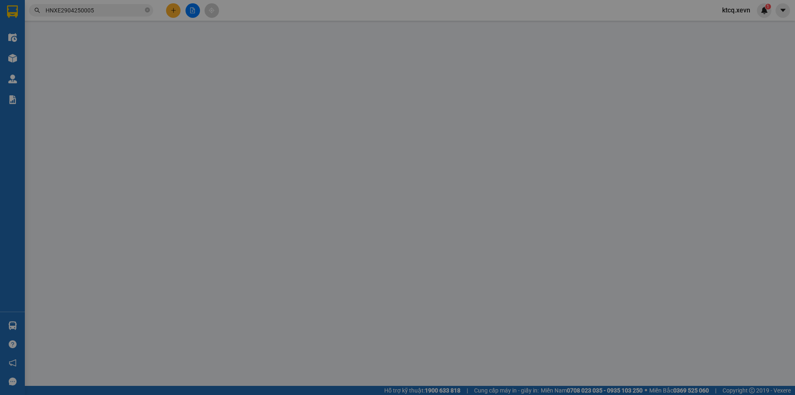
type input "0967884730"
type input "Hàng ngoài"
type input "0967884730"
type input "Hàng ngoài"
type input "12.000.000"
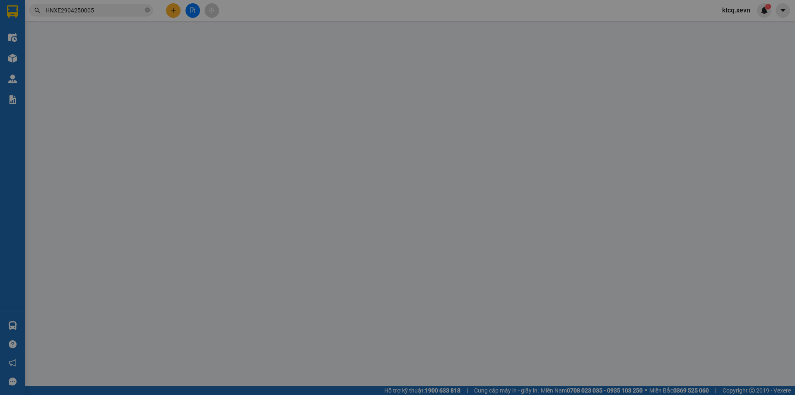
type input "12.000.000"
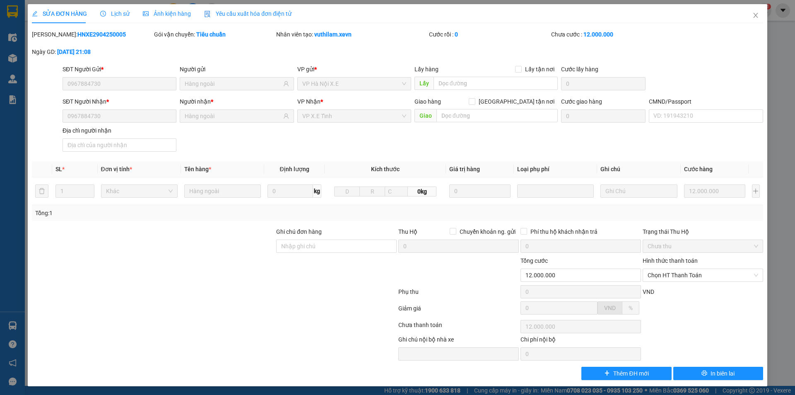
click at [119, 13] on span "Lịch sử" at bounding box center [114, 13] width 29 height 7
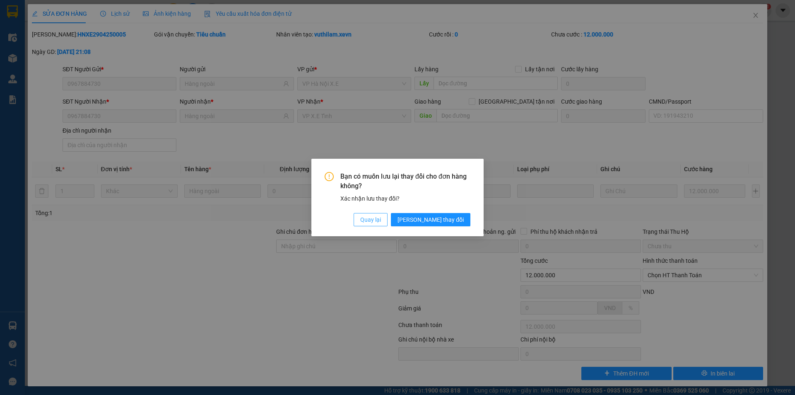
click at [388, 221] on button "Quay lại" at bounding box center [371, 219] width 34 height 13
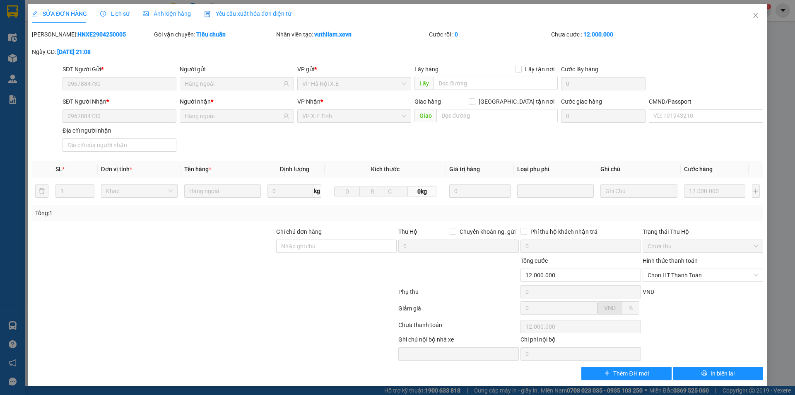
click at [154, 325] on div at bounding box center [214, 326] width 366 height 17
click at [113, 13] on span "Lịch sử" at bounding box center [114, 13] width 29 height 7
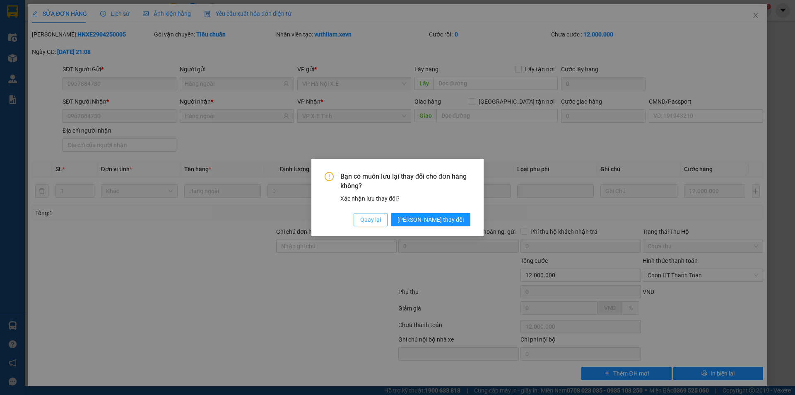
click at [381, 221] on span "Quay lại" at bounding box center [370, 219] width 21 height 9
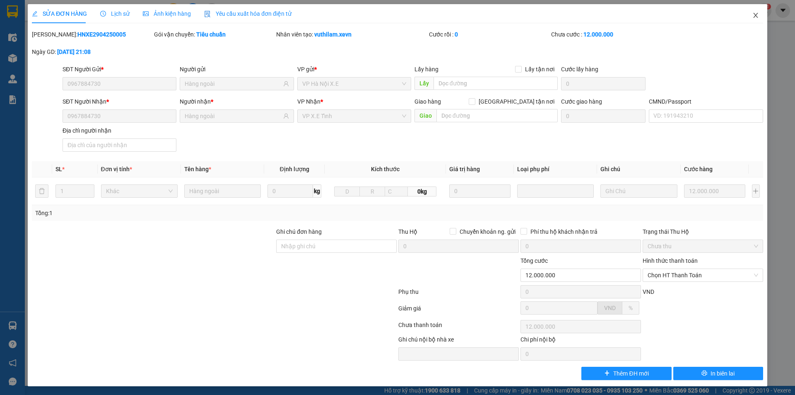
click at [752, 14] on icon "close" at bounding box center [755, 15] width 7 height 7
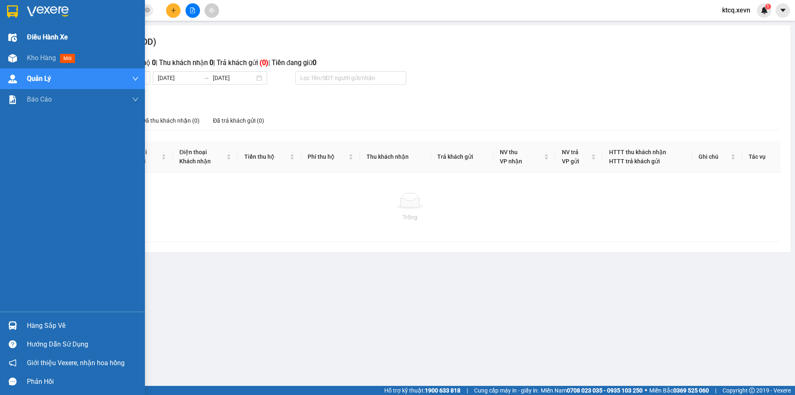
click at [40, 36] on span "Điều hành xe" at bounding box center [47, 37] width 41 height 10
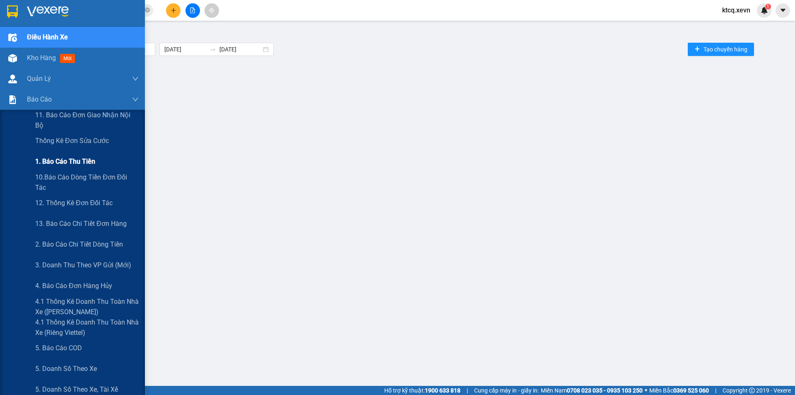
click at [60, 163] on span "1. Báo cáo thu tiền" at bounding box center [65, 161] width 60 height 10
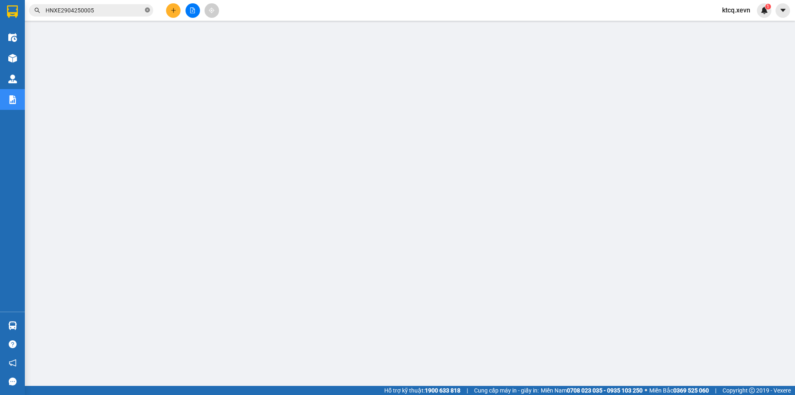
click at [147, 10] on icon "close-circle" at bounding box center [147, 9] width 5 height 5
click at [90, 11] on input "text" at bounding box center [95, 10] width 98 height 9
paste input "HNXE2904250005"
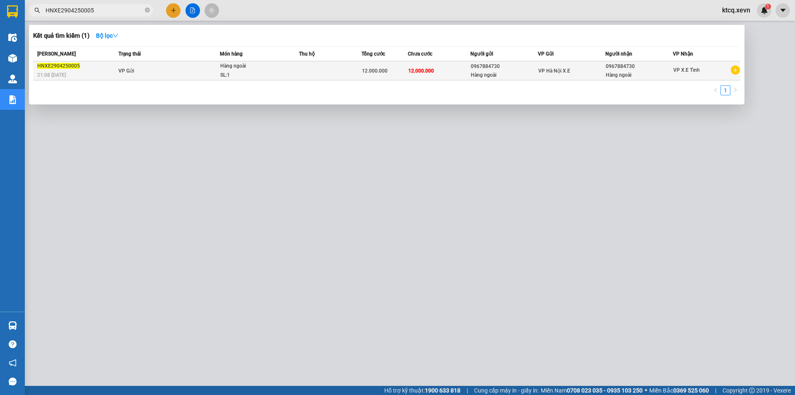
type input "HNXE2904250005"
click at [166, 74] on td "VP Gửi" at bounding box center [168, 70] width 104 height 19
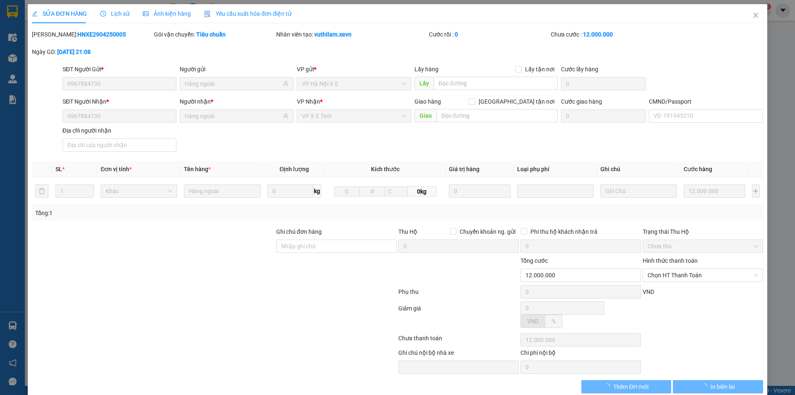
type input "0967884730"
type input "Hàng ngoài"
type input "0967884730"
type input "Hàng ngoài"
type input "12.000.000"
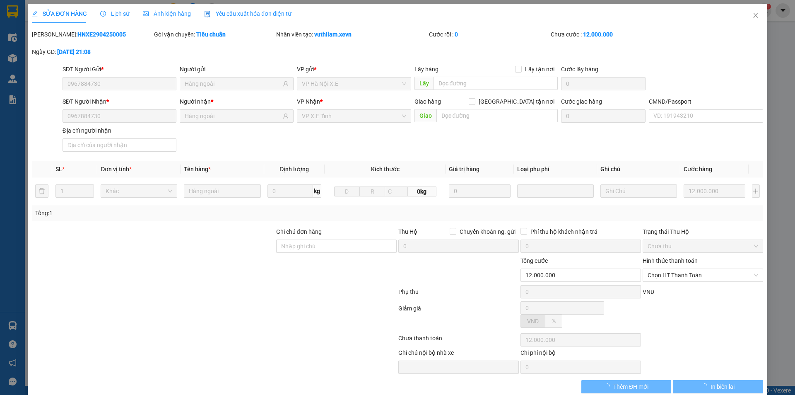
type input "12.000.000"
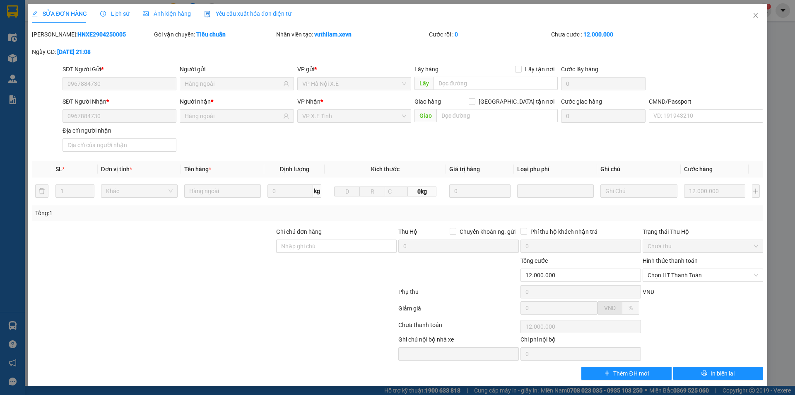
click at [118, 13] on span "Lịch sử" at bounding box center [114, 13] width 29 height 7
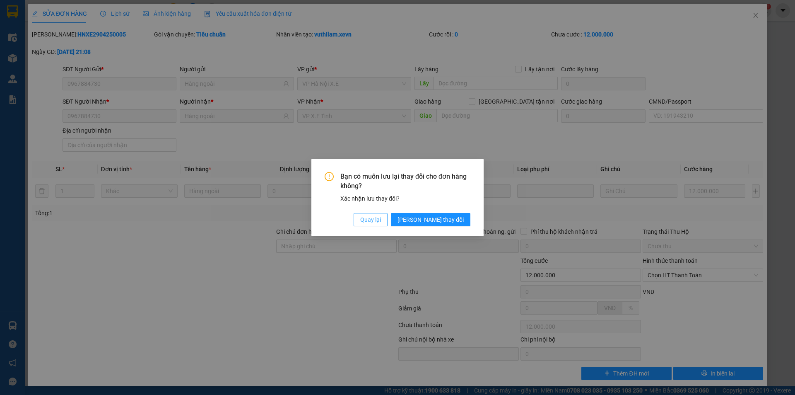
click at [388, 225] on button "Quay lại" at bounding box center [371, 219] width 34 height 13
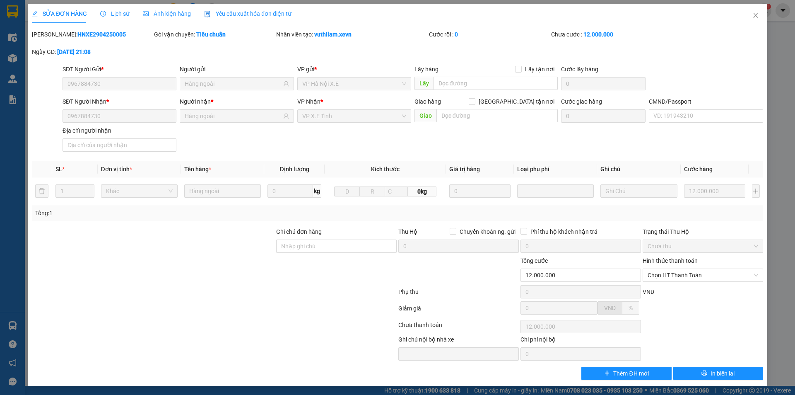
click at [128, 14] on div "SỬA ĐƠN HÀNG Lịch sử Ảnh kiện hàng Yêu cầu xuất hóa đơn điện tử" at bounding box center [162, 13] width 260 height 19
click at [118, 15] on span "Lịch sử" at bounding box center [114, 13] width 29 height 7
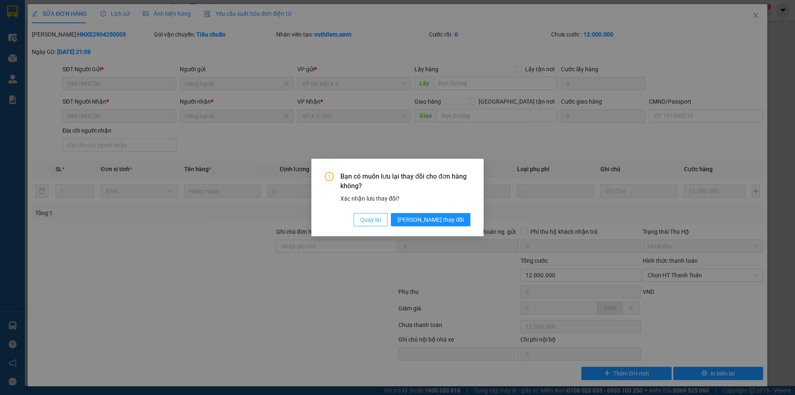
click at [381, 216] on span "Quay lại" at bounding box center [370, 219] width 21 height 9
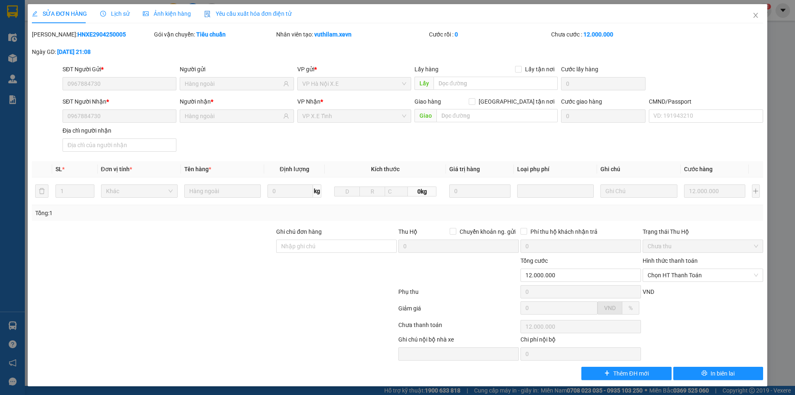
click at [119, 17] on span "Lịch sử" at bounding box center [114, 13] width 29 height 7
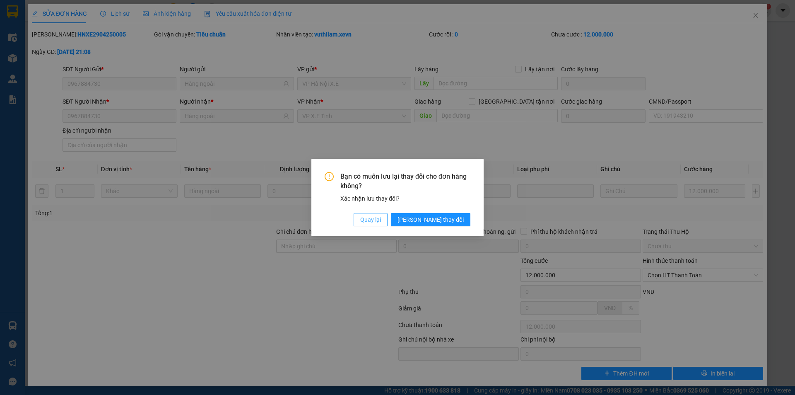
click at [381, 219] on span "Quay lại" at bounding box center [370, 219] width 21 height 9
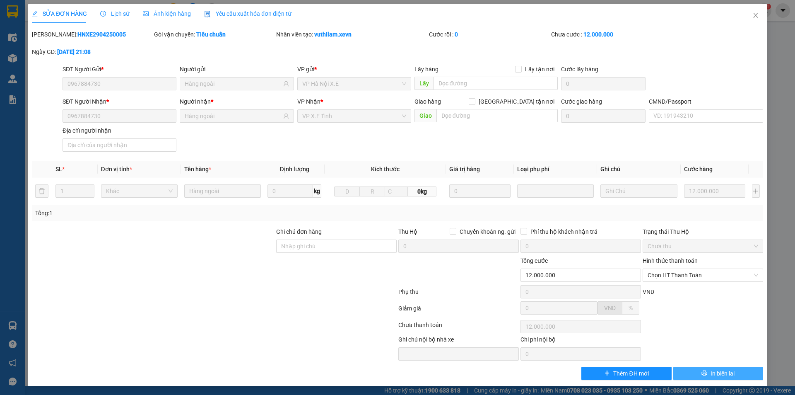
click at [738, 373] on button "In biên lai" at bounding box center [718, 372] width 90 height 13
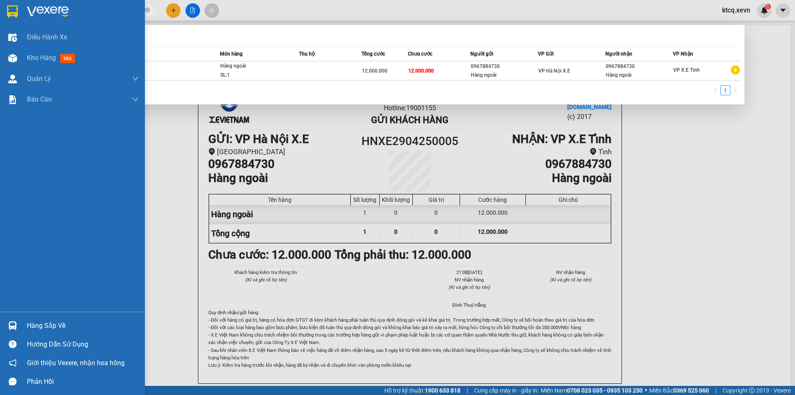
drag, startPoint x: 115, startPoint y: 11, endPoint x: 10, endPoint y: 12, distance: 104.7
click at [10, 12] on section "Kết quả tìm kiếm ( 1 ) Bộ lọc Mã ĐH Trạng thái Món hàng Thu hộ Tổng cước Chưa c…" at bounding box center [397, 197] width 795 height 395
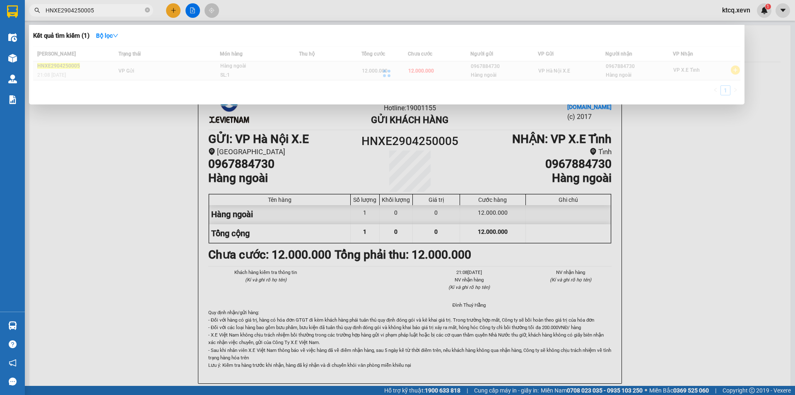
click at [250, 71] on div at bounding box center [386, 73] width 707 height 54
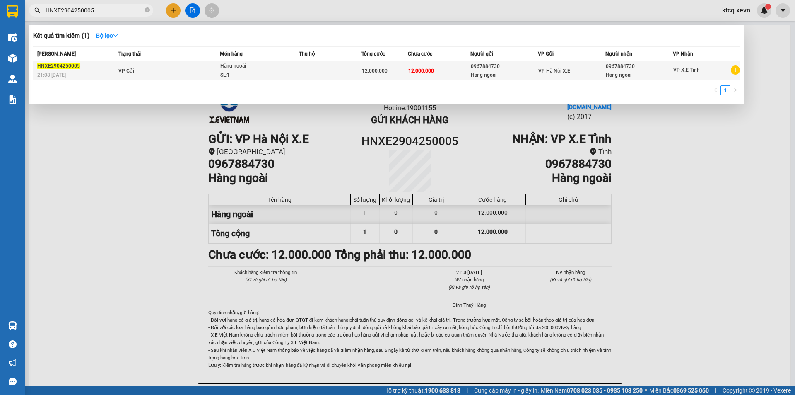
click at [250, 71] on div "SL: 1" at bounding box center [251, 75] width 62 height 9
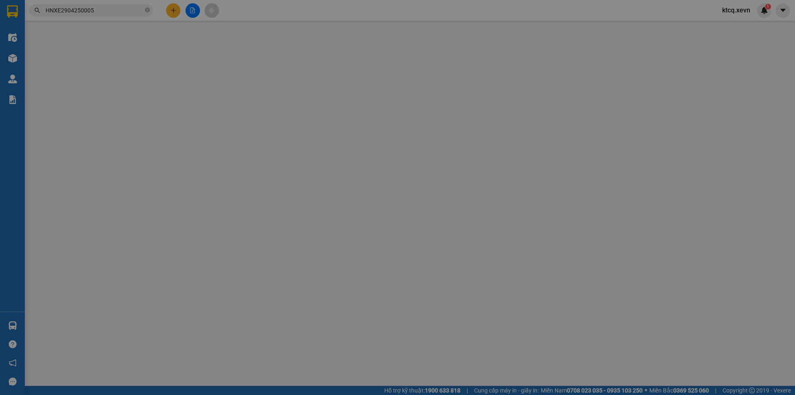
type input "0967884730"
type input "Hàng ngoài"
type input "0967884730"
type input "Hàng ngoài"
type input "12.000.000"
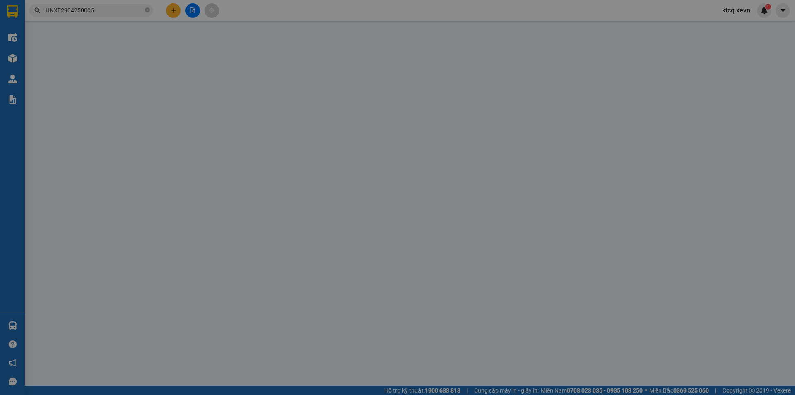
type input "12.000.000"
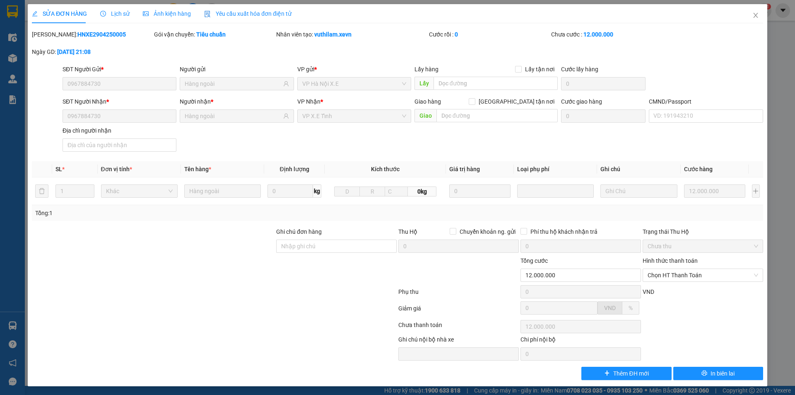
click at [120, 14] on span "Lịch sử" at bounding box center [114, 13] width 29 height 7
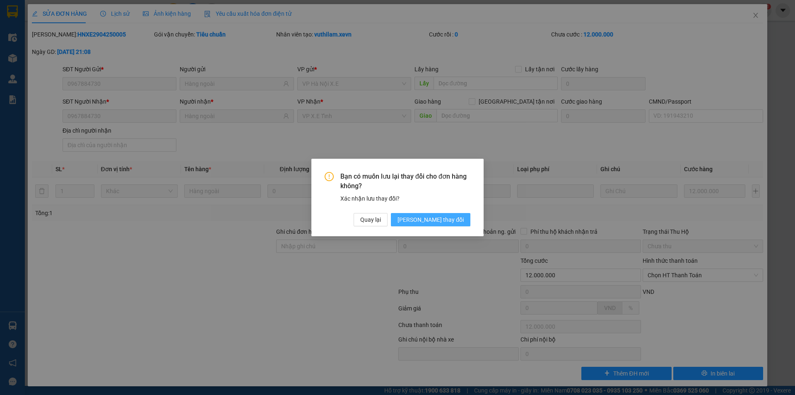
click at [461, 221] on span "[PERSON_NAME] thay đổi" at bounding box center [430, 219] width 66 height 9
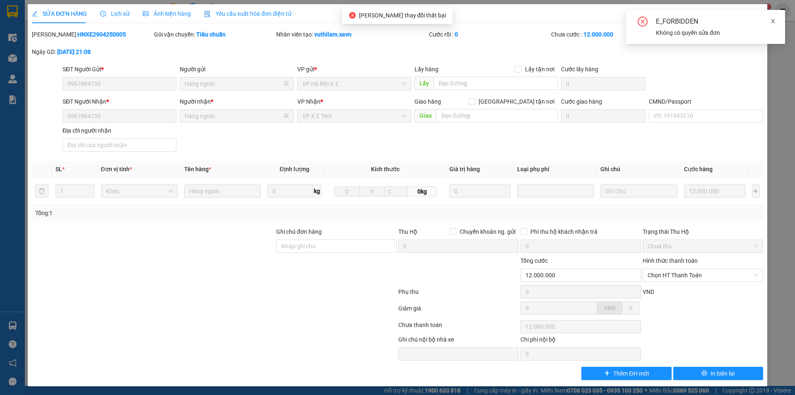
drag, startPoint x: 773, startPoint y: 20, endPoint x: 369, endPoint y: 21, distance: 404.1
click at [773, 20] on icon "close" at bounding box center [773, 21] width 6 height 6
click at [108, 15] on span "Lịch sử" at bounding box center [114, 13] width 29 height 7
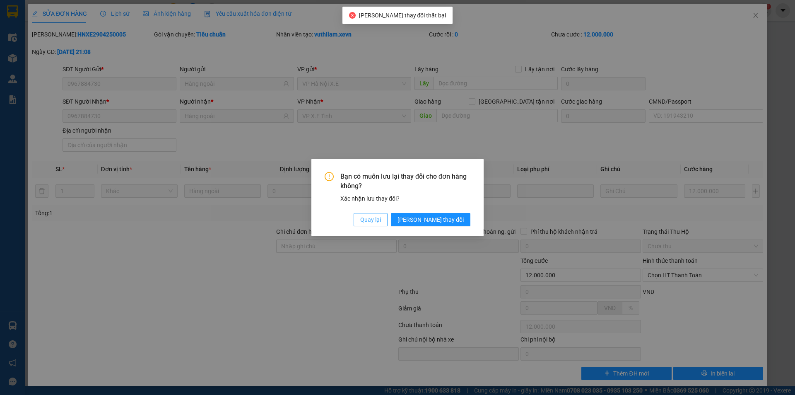
click at [388, 220] on button "Quay lại" at bounding box center [371, 219] width 34 height 13
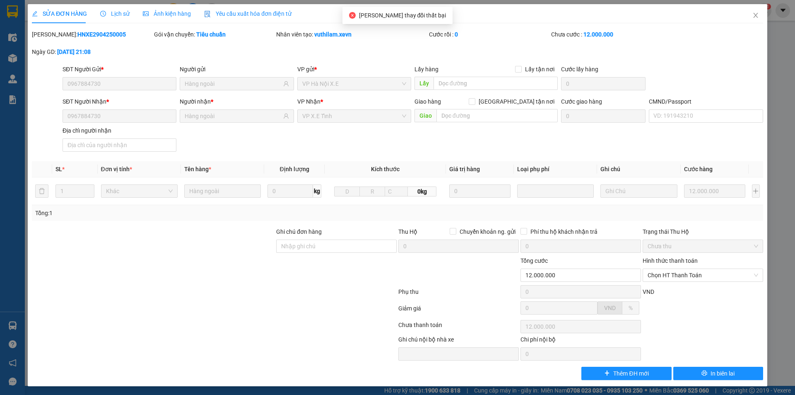
click at [154, 11] on span "Ảnh kiện hàng" at bounding box center [167, 13] width 48 height 7
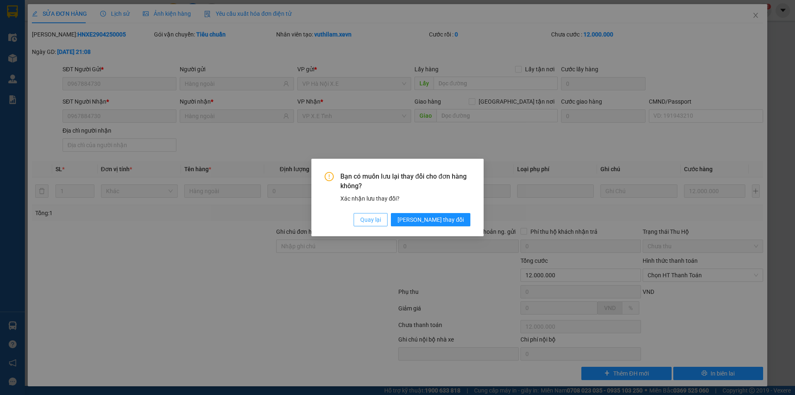
click at [381, 219] on span "Quay lại" at bounding box center [370, 219] width 21 height 9
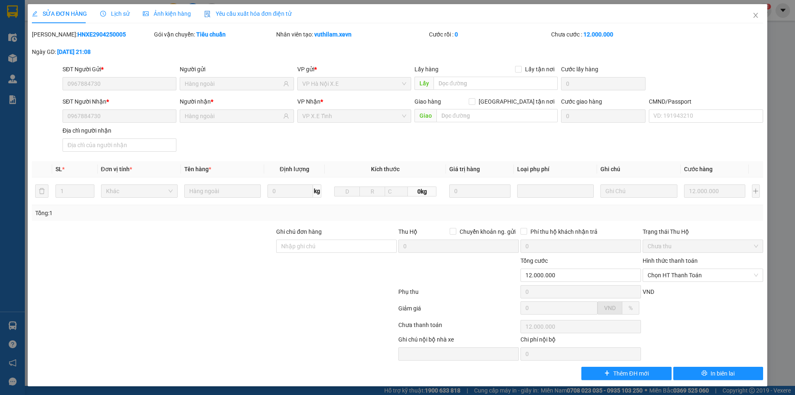
click at [65, 14] on span "SỬA ĐƠN HÀNG" at bounding box center [59, 13] width 55 height 7
click at [114, 12] on span "Lịch sử" at bounding box center [114, 13] width 29 height 7
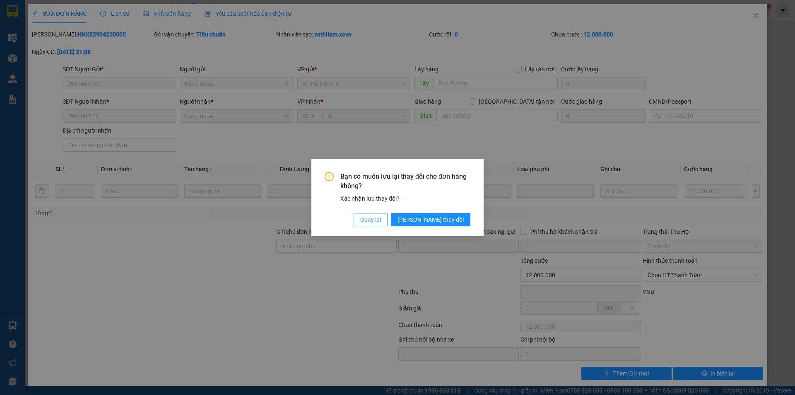
click at [381, 220] on span "Quay lại" at bounding box center [370, 219] width 21 height 9
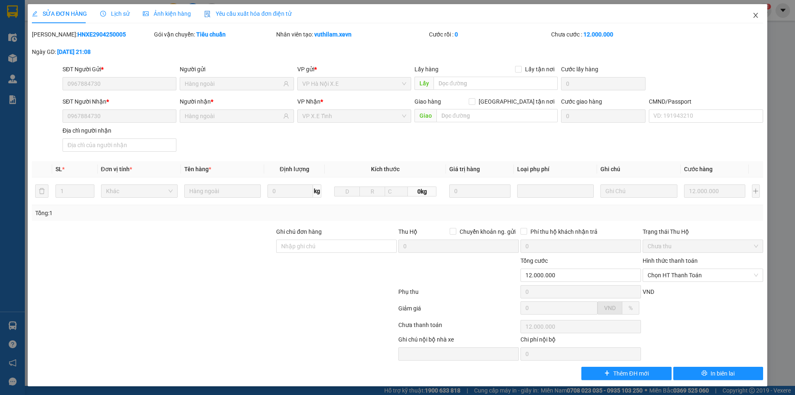
click at [751, 19] on span "Close" at bounding box center [755, 15] width 23 height 23
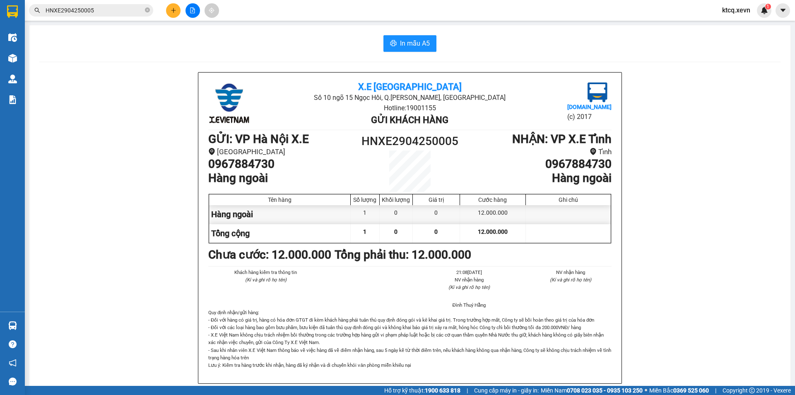
click at [102, 10] on input "HNXE2904250005" at bounding box center [95, 10] width 98 height 9
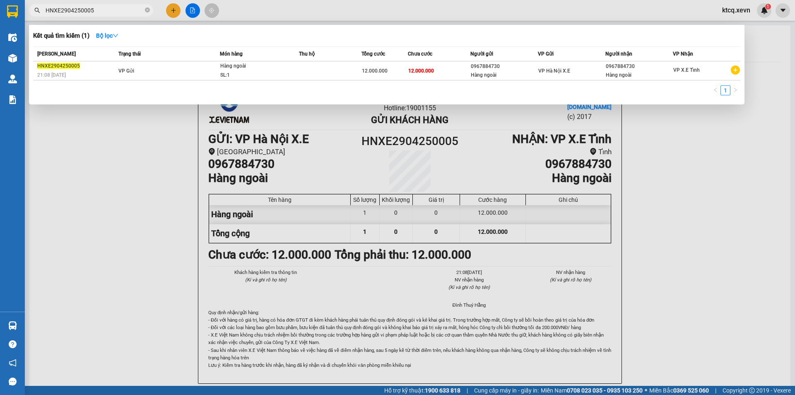
click at [102, 10] on input "HNXE2904250005" at bounding box center [95, 10] width 98 height 9
paste input "1504250001"
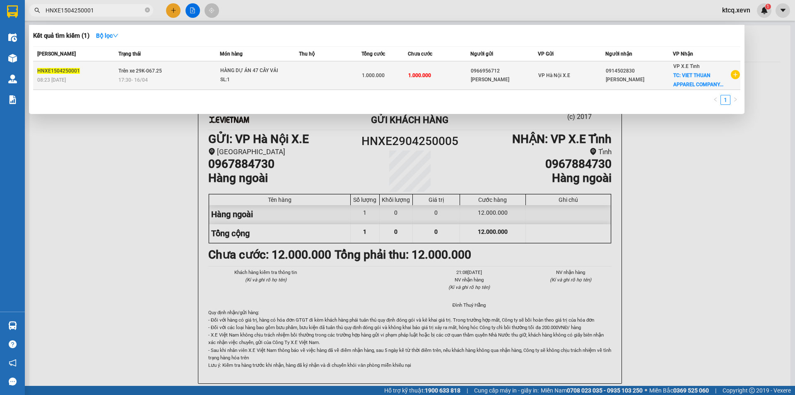
type input "HNXE1504250001"
click at [289, 81] on span "HÀNG DỰ ÁN 47 CÂY VẢI SL: 1" at bounding box center [259, 75] width 78 height 18
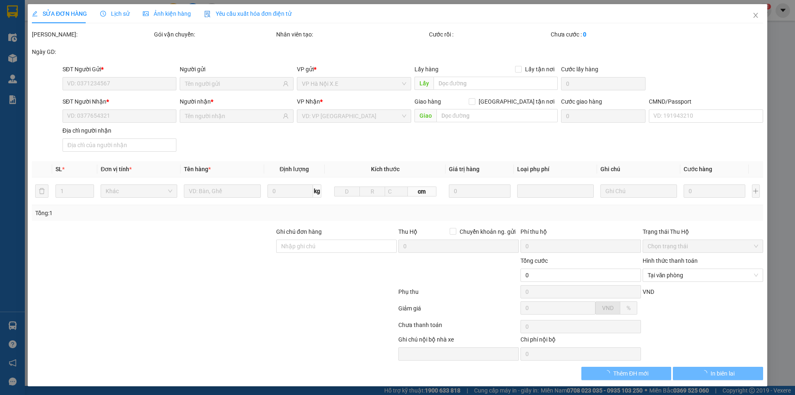
type input "0966956712"
type input "[PERSON_NAME]"
type input "0914502830"
type input "[PERSON_NAME]"
checkbox input "true"
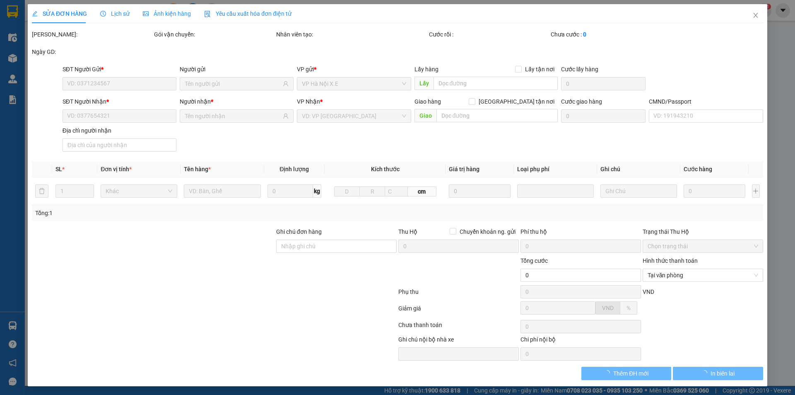
type input "VIET THUAN APPAREL COMPANY MỸ XÁ NAM ĐỊNH"
type input "1.000.000"
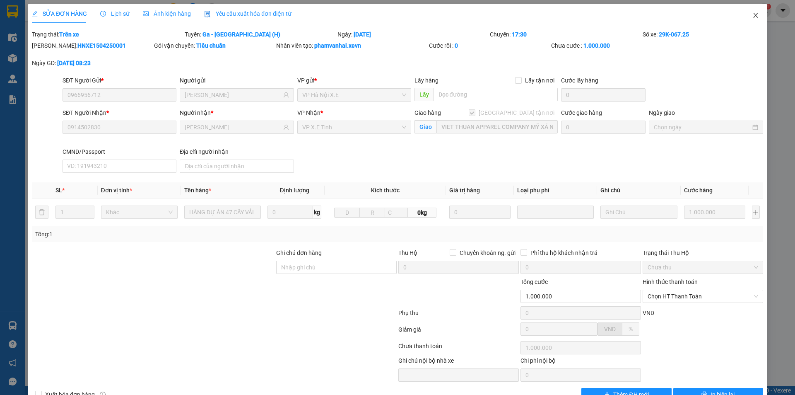
click at [752, 16] on icon "close" at bounding box center [755, 15] width 7 height 7
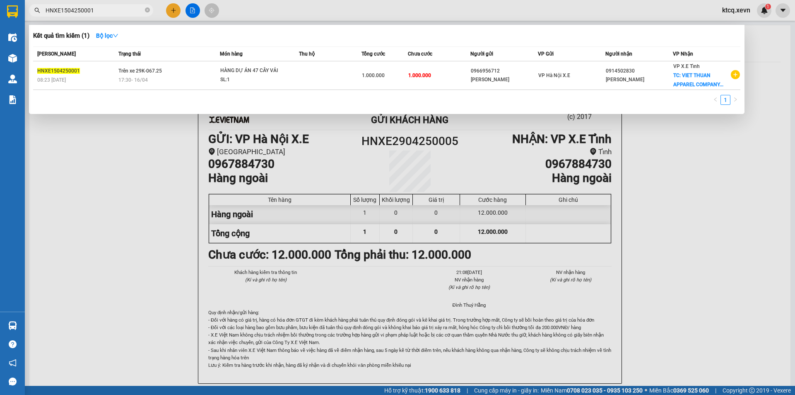
click at [93, 8] on input "HNXE1504250001" at bounding box center [95, 10] width 98 height 9
paste input "2904250005"
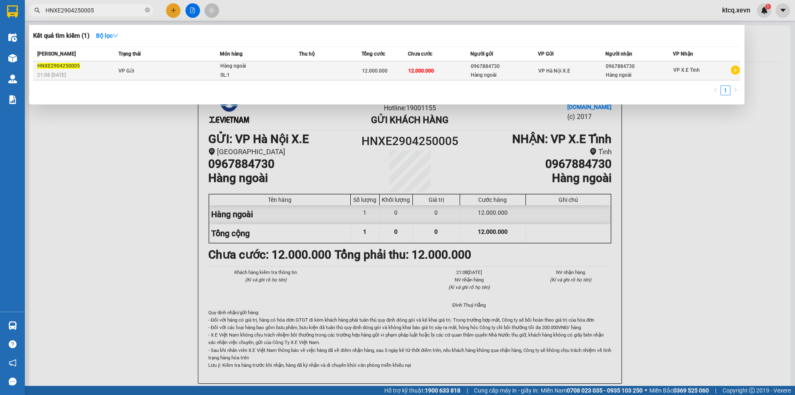
type input "HNXE2904250005"
click at [368, 71] on span "12.000.000" at bounding box center [375, 71] width 26 height 6
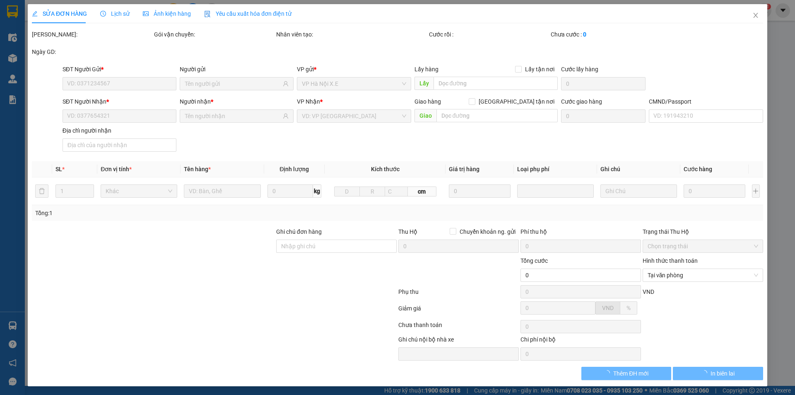
type input "0967884730"
type input "Hàng ngoài"
type input "0967884730"
type input "Hàng ngoài"
type input "12.000.000"
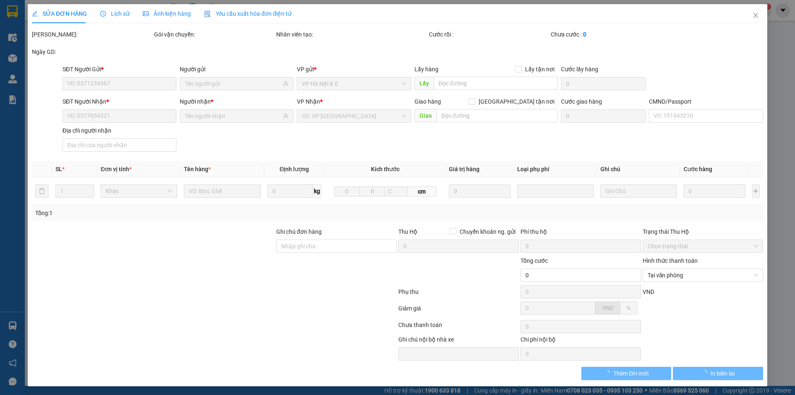
type input "12.000.000"
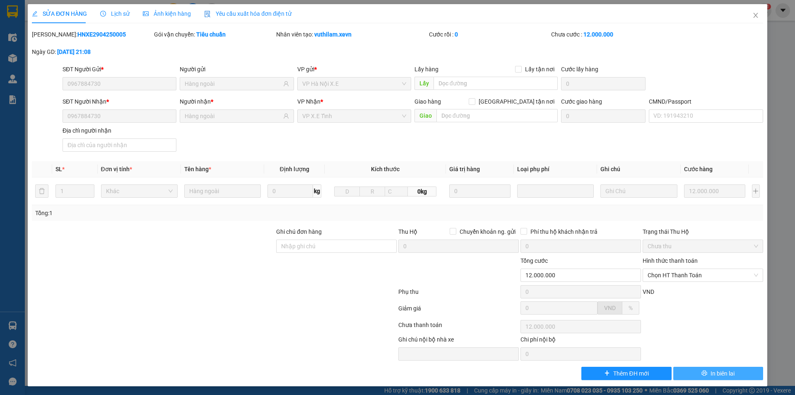
click at [717, 373] on span "In biên lai" at bounding box center [722, 372] width 24 height 9
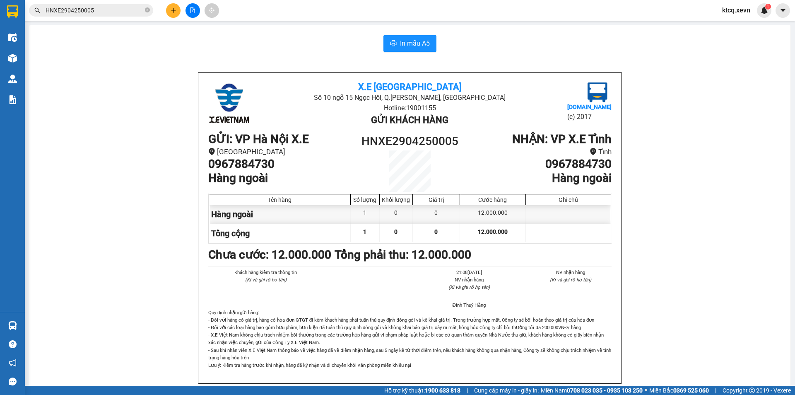
click at [98, 10] on input "HNXE2904250005" at bounding box center [95, 10] width 98 height 9
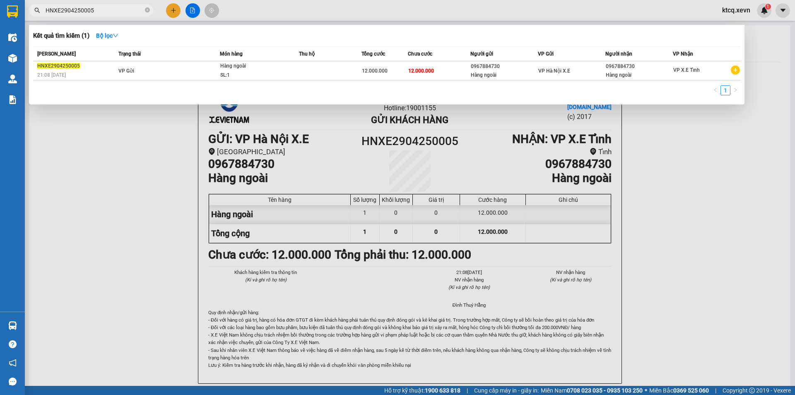
click at [98, 10] on input "HNXE2904250005" at bounding box center [95, 10] width 98 height 9
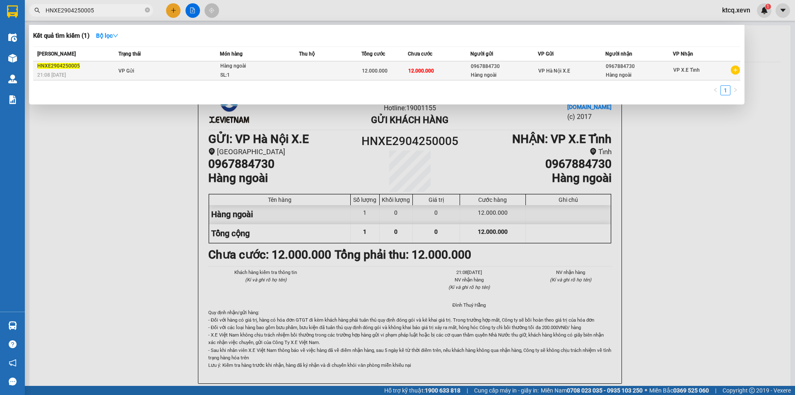
click at [223, 66] on div "Hàng ngoài" at bounding box center [251, 66] width 62 height 9
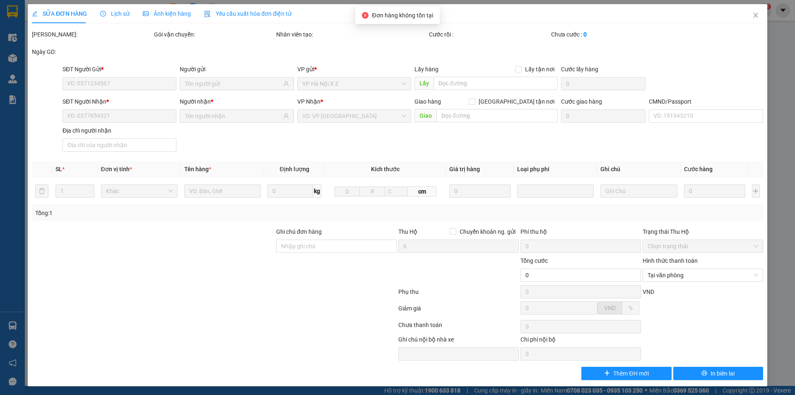
click at [112, 12] on span "Lịch sử" at bounding box center [114, 13] width 29 height 7
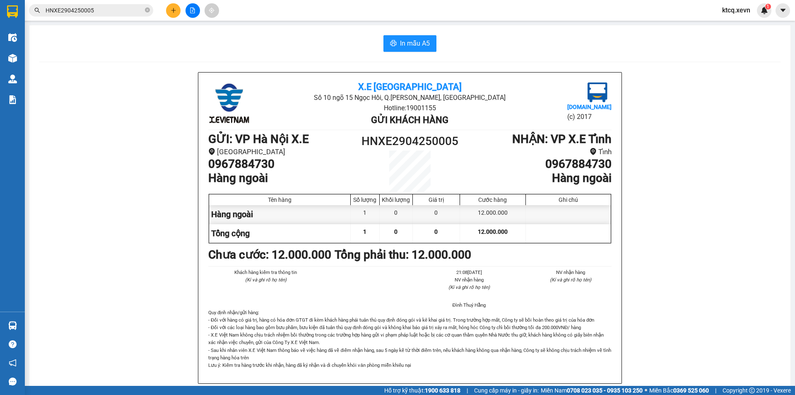
click at [113, 12] on input "HNXE2904250005" at bounding box center [95, 10] width 98 height 9
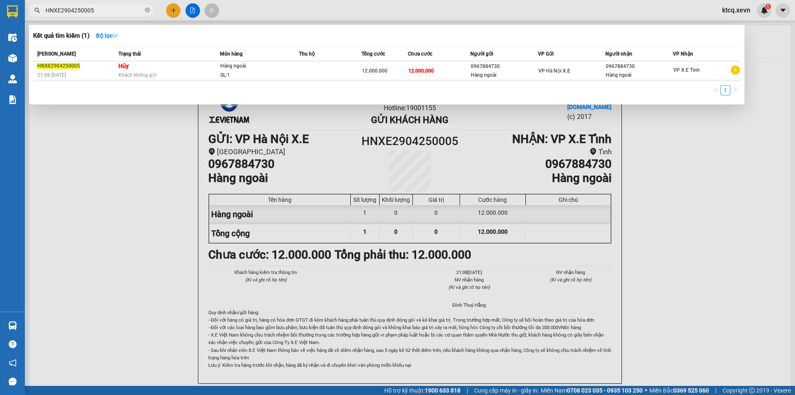
click at [143, 254] on div at bounding box center [397, 197] width 795 height 395
